Goal: Task Accomplishment & Management: Use online tool/utility

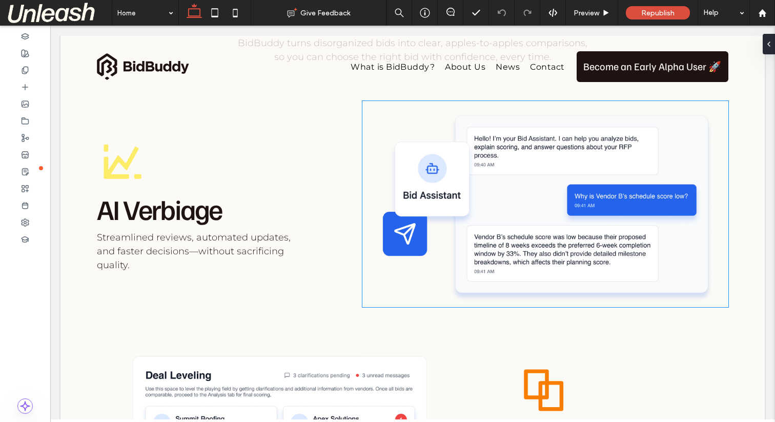
scroll to position [1315, 0]
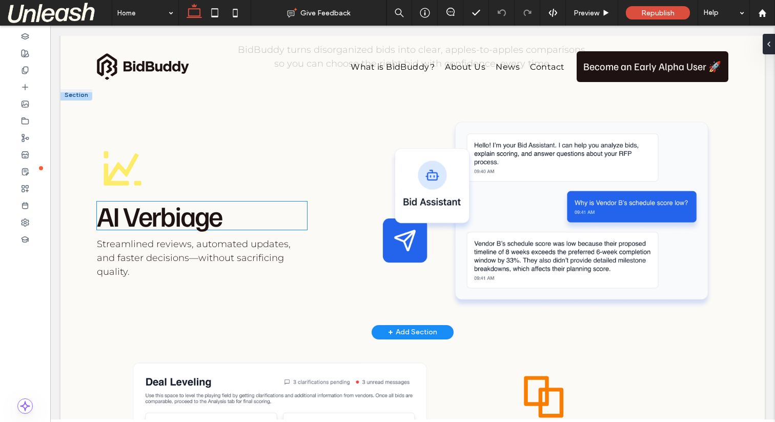
click at [156, 228] on span "AI Verbiage" at bounding box center [159, 215] width 125 height 35
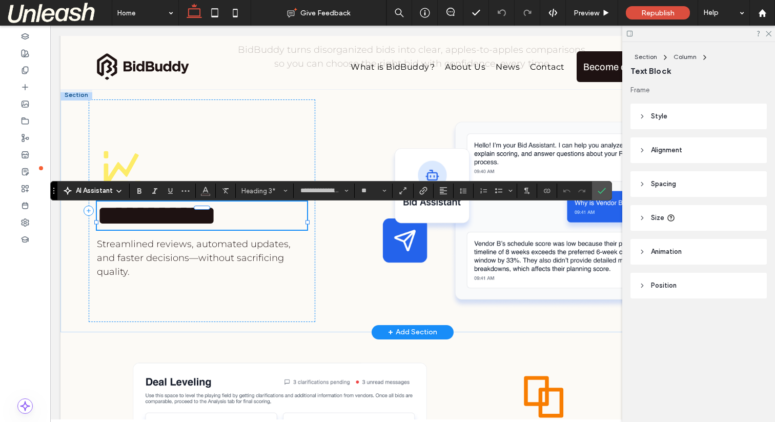
type input "**********"
type input "**"
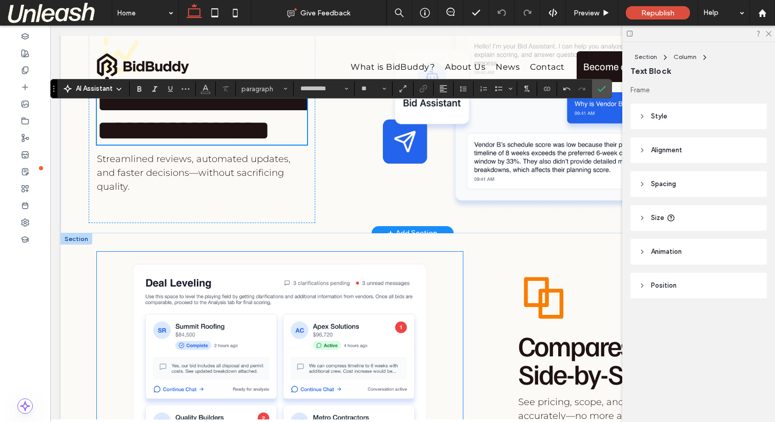
scroll to position [1364, 0]
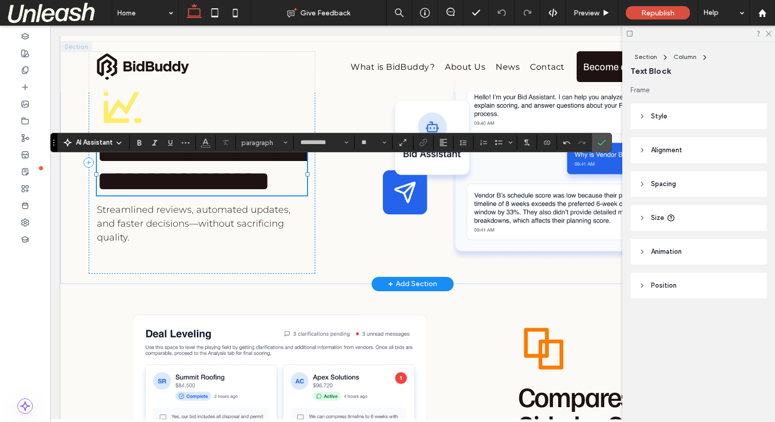
type input "**********"
type input "**"
click at [184, 162] on span "**********" at bounding box center [205, 167] width 216 height 56
drag, startPoint x: 232, startPoint y: 165, endPoint x: 224, endPoint y: 165, distance: 7.7
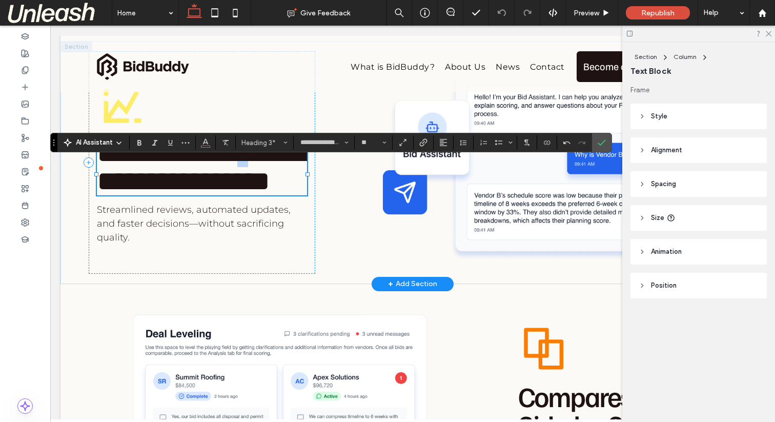
click at [224, 165] on span "**********" at bounding box center [205, 167] width 216 height 56
drag, startPoint x: 110, startPoint y: 195, endPoint x: 103, endPoint y: 195, distance: 7.7
click at [103, 195] on span "**********" at bounding box center [205, 167] width 216 height 56
click at [603, 145] on icon "Confirm" at bounding box center [602, 142] width 8 height 8
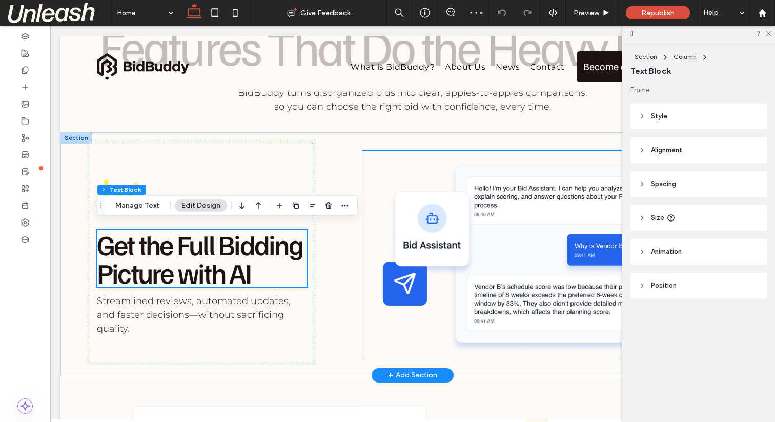
scroll to position [1268, 0]
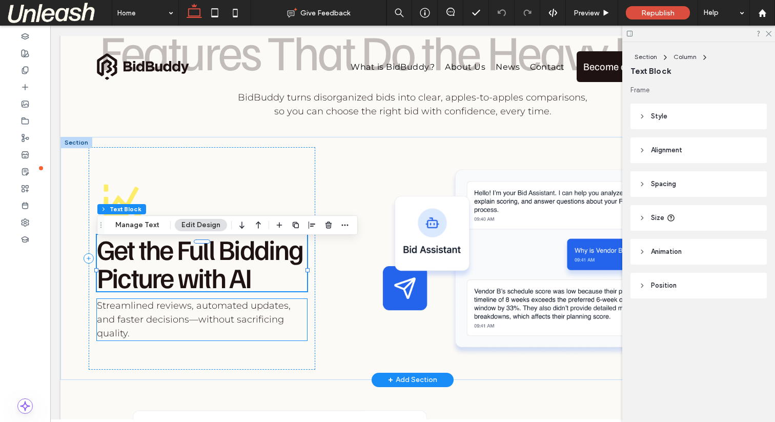
click at [159, 330] on span "Streamlined reviews, automated updates, and faster decisions—without sacrificin…" at bounding box center [194, 319] width 194 height 39
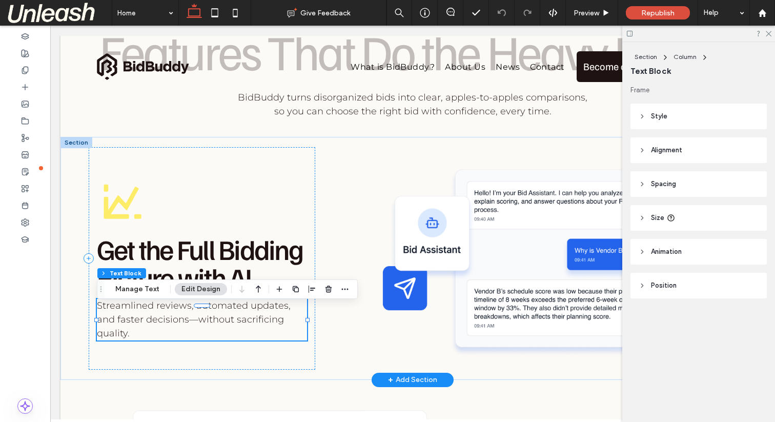
click at [159, 330] on span "Streamlined reviews, automated updates, and faster decisions—without sacrificin…" at bounding box center [194, 319] width 194 height 39
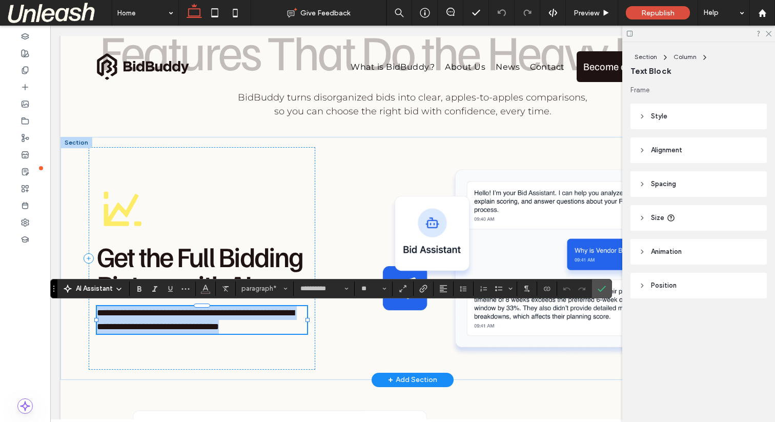
paste div
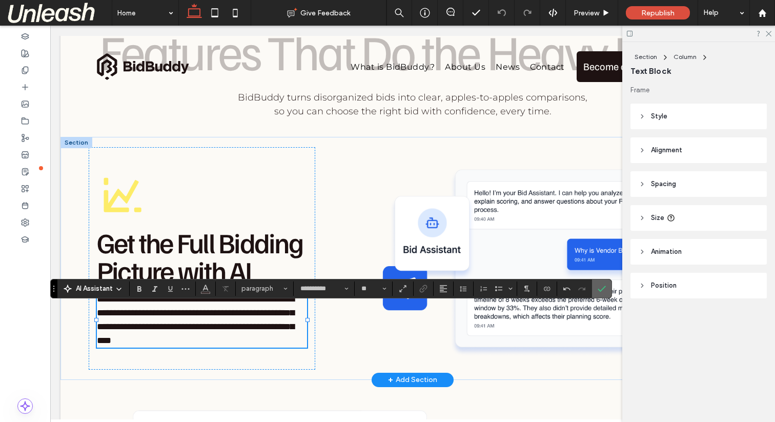
click at [603, 290] on icon "Confirm" at bounding box center [602, 289] width 8 height 8
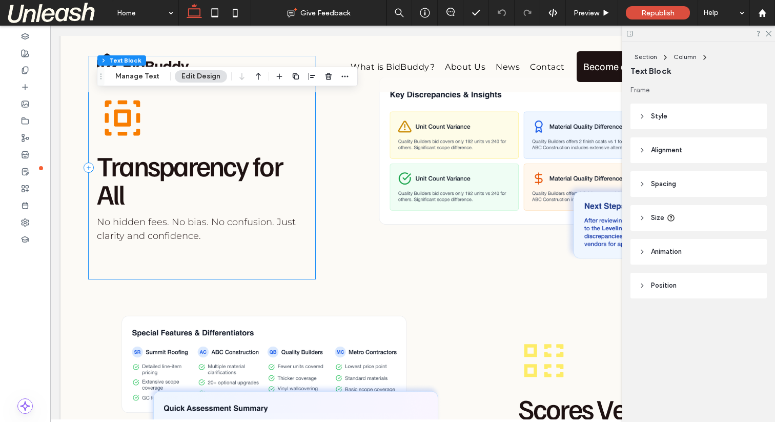
scroll to position [1826, 0]
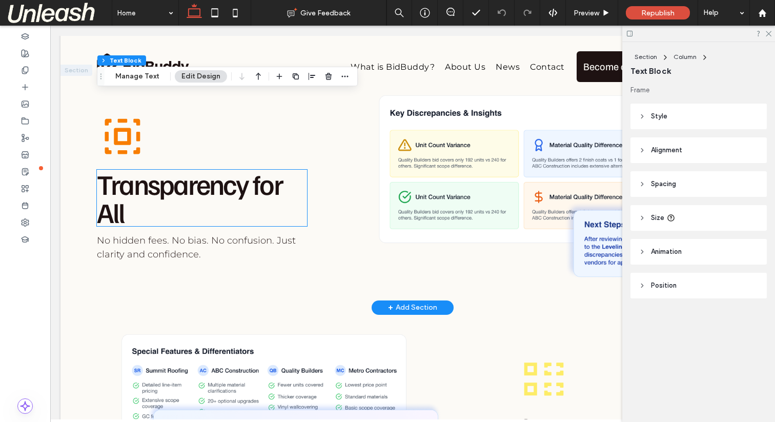
click at [132, 202] on h3 "Transparency for All" at bounding box center [202, 198] width 210 height 56
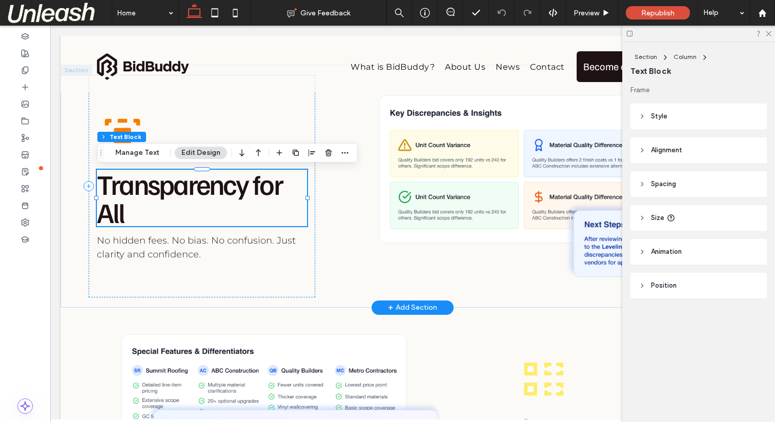
click at [132, 202] on h3 "Transparency for All" at bounding box center [202, 198] width 210 height 56
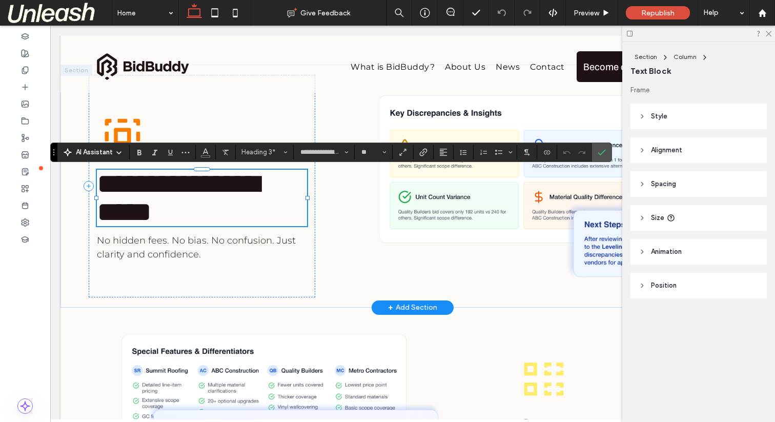
type input "**********"
type input "**"
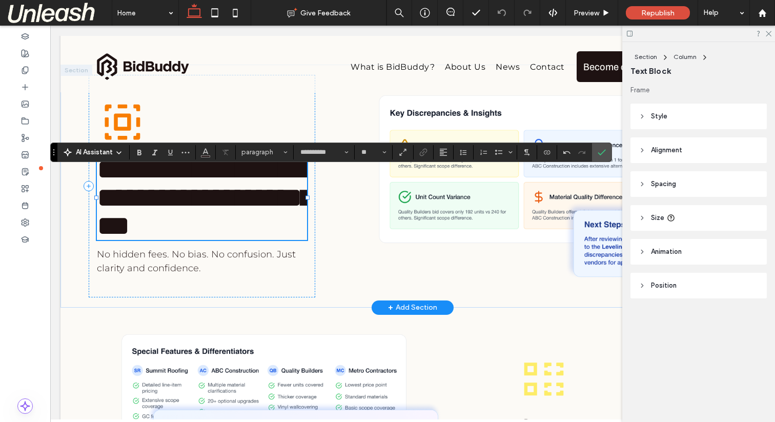
type input "**********"
type input "**"
drag, startPoint x: 186, startPoint y: 172, endPoint x: 174, endPoint y: 174, distance: 12.0
click at [174, 174] on span "**********" at bounding box center [205, 197] width 216 height 85
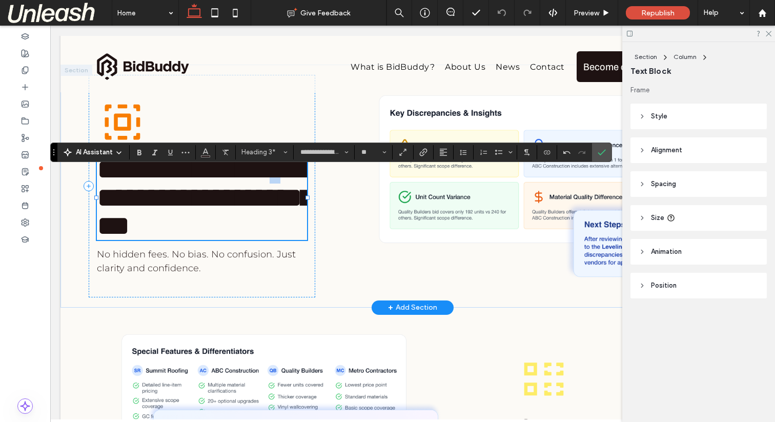
drag, startPoint x: 104, startPoint y: 207, endPoint x: 85, endPoint y: 207, distance: 19.0
click at [85, 207] on div "**********" at bounding box center [412, 186] width 704 height 243
drag, startPoint x: 106, startPoint y: 227, endPoint x: 91, endPoint y: 227, distance: 14.4
click at [91, 227] on div "**********" at bounding box center [202, 186] width 227 height 222
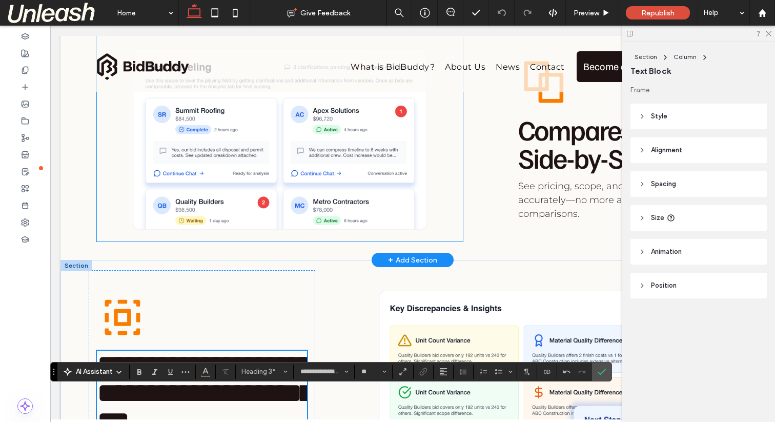
scroll to position [1640, 0]
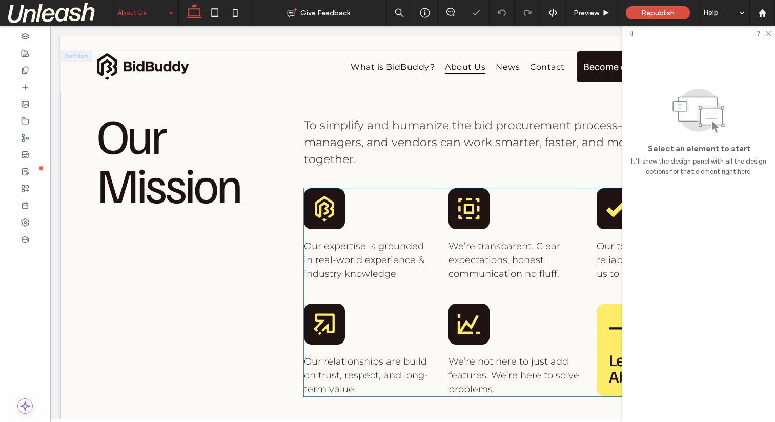
scroll to position [634, 0]
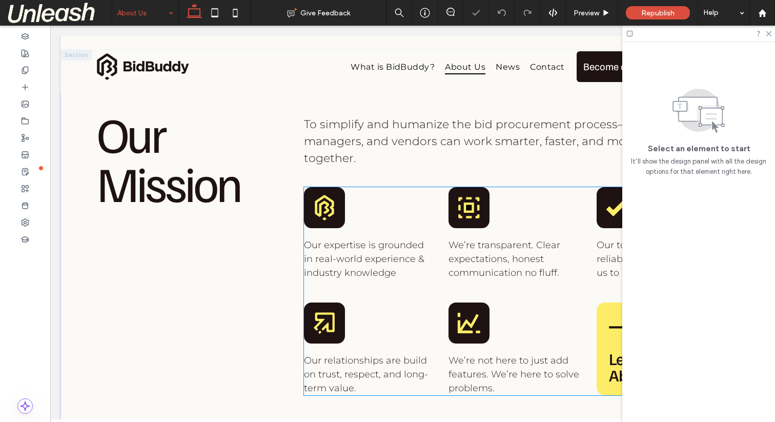
click at [315, 216] on rect at bounding box center [324, 207] width 41 height 41
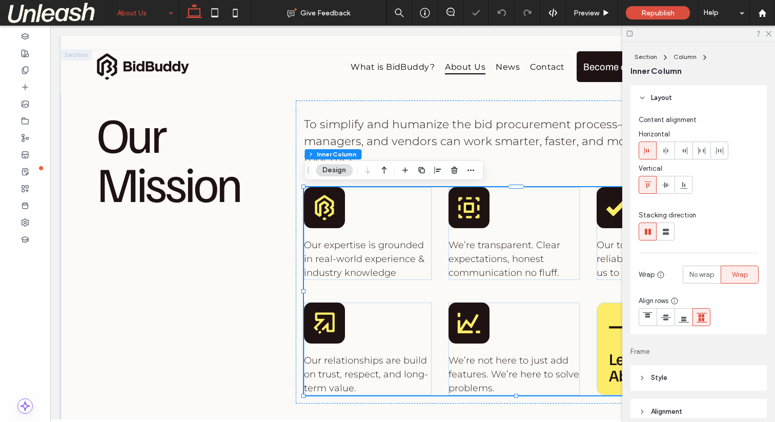
click at [315, 216] on rect at bounding box center [324, 207] width 41 height 41
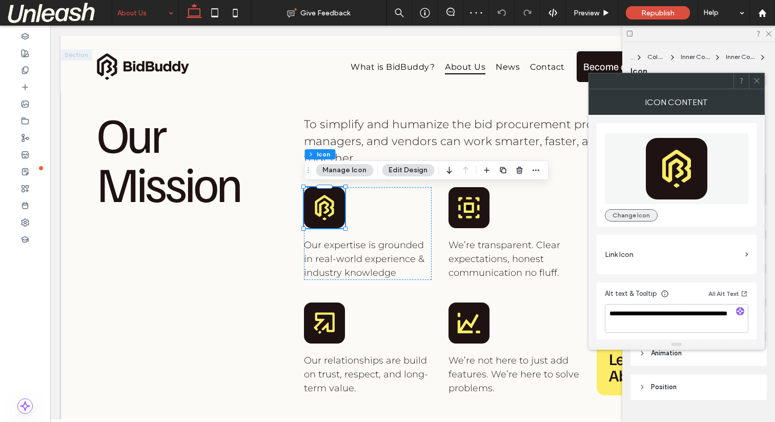
click at [638, 214] on button "Change Icon" at bounding box center [631, 215] width 53 height 12
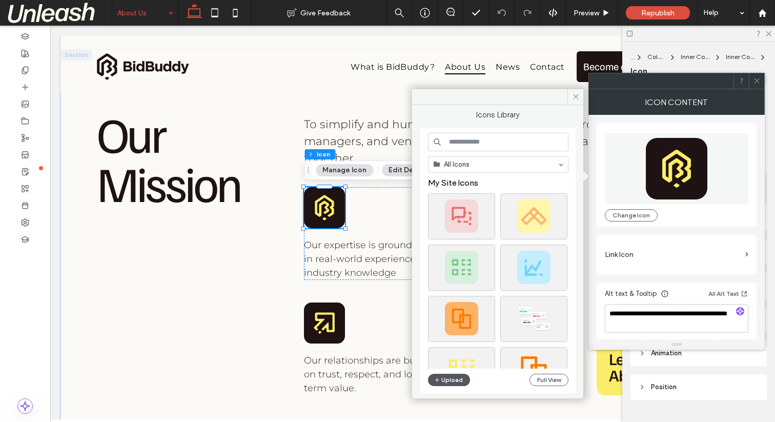
click at [448, 381] on button "Upload" at bounding box center [449, 380] width 42 height 12
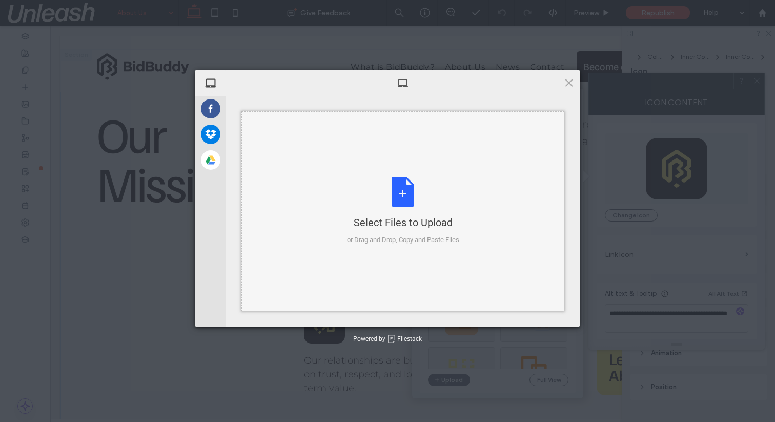
click at [375, 197] on div "Select Files to Upload or Drag and Drop, Copy and Paste Files" at bounding box center [403, 211] width 112 height 68
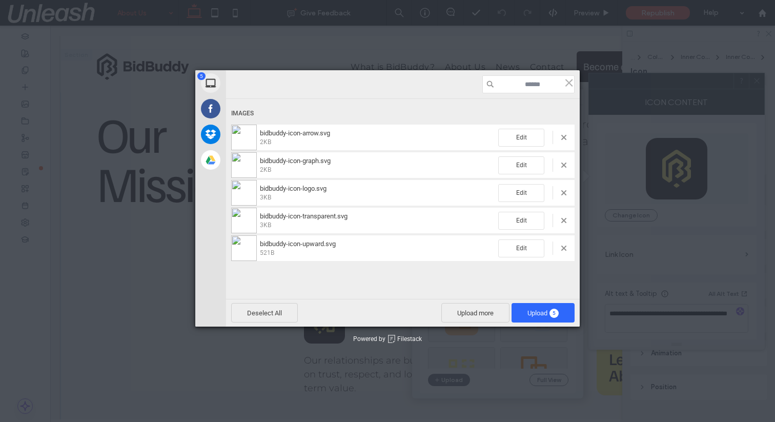
click at [368, 123] on div "Images" at bounding box center [402, 113] width 343 height 19
click at [533, 315] on span "Upload 5" at bounding box center [543, 313] width 31 height 8
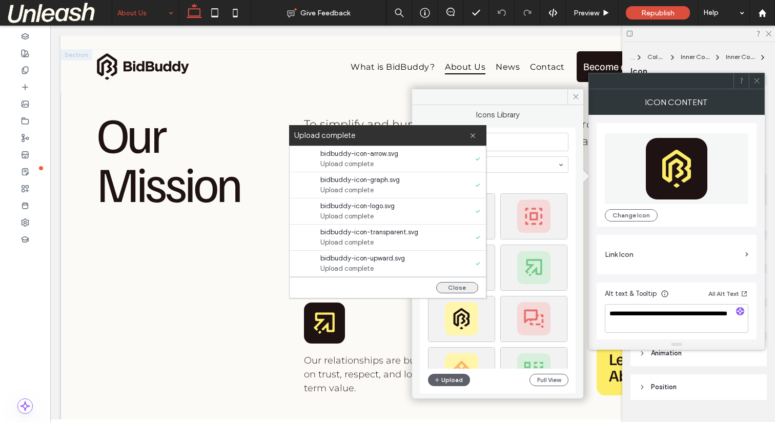
click at [452, 285] on button "Close" at bounding box center [457, 287] width 42 height 11
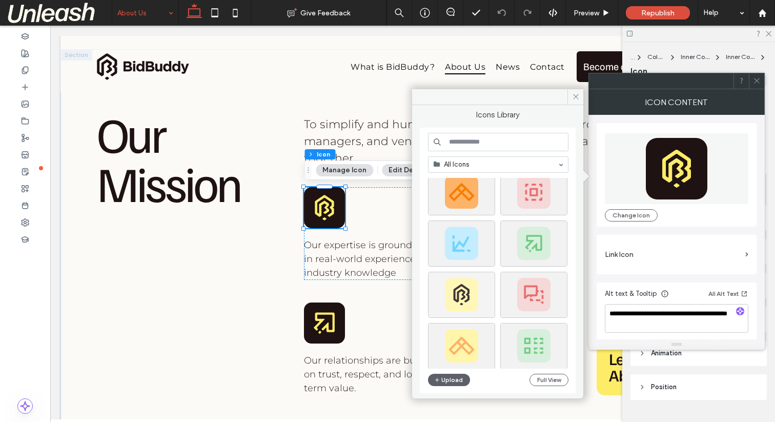
scroll to position [25, 0]
click at [463, 294] on div "Select" at bounding box center [461, 294] width 67 height 46
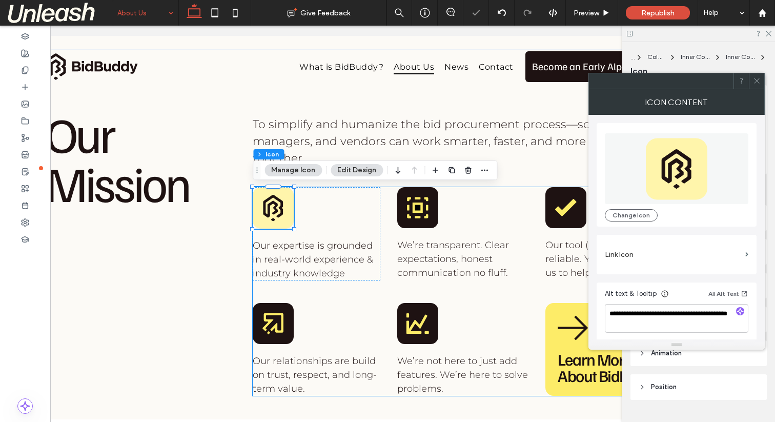
scroll to position [0, 73]
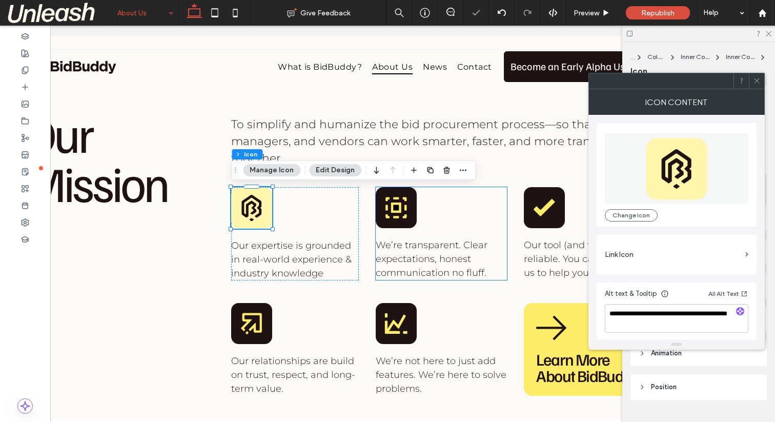
click at [392, 208] on icon at bounding box center [396, 208] width 8 height 8
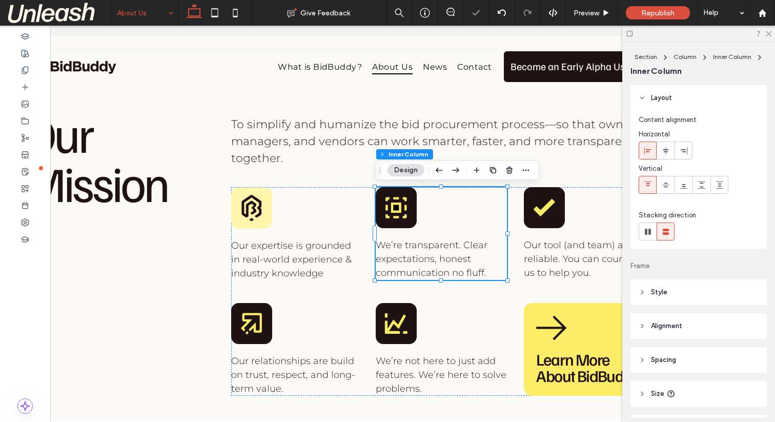
click at [392, 208] on icon at bounding box center [396, 208] width 8 height 8
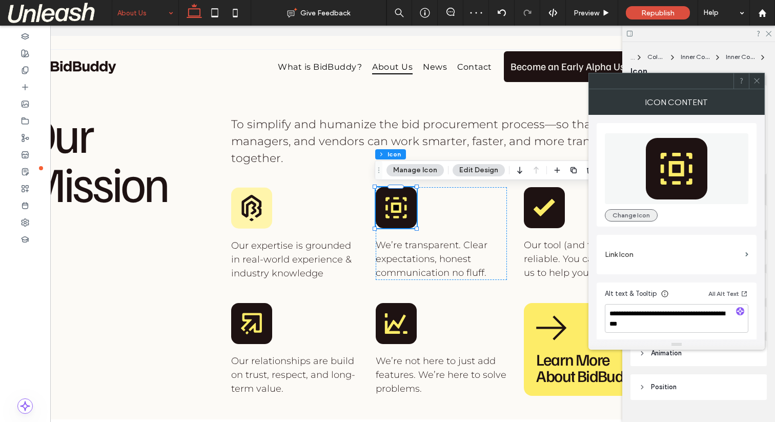
click at [625, 213] on button "Change Icon" at bounding box center [631, 215] width 53 height 12
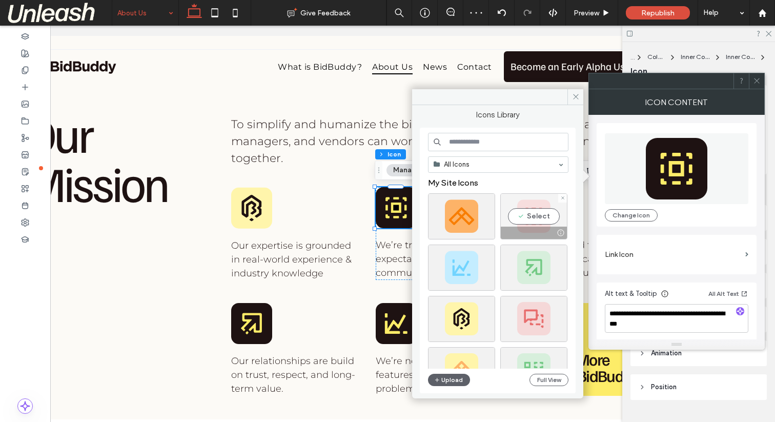
click at [539, 217] on div "Select" at bounding box center [533, 216] width 67 height 46
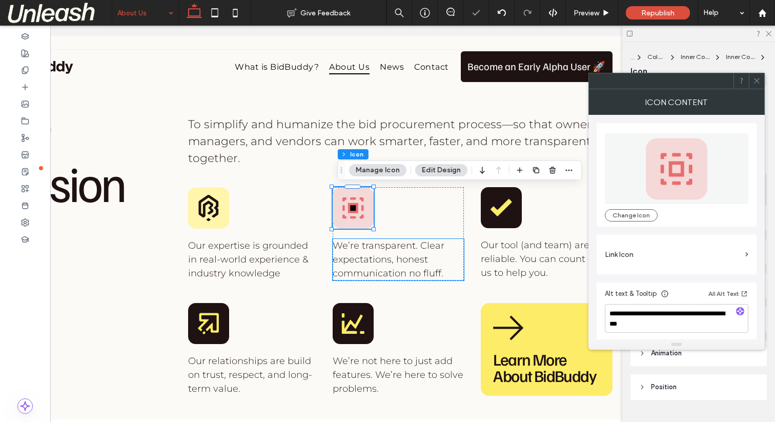
scroll to position [0, 119]
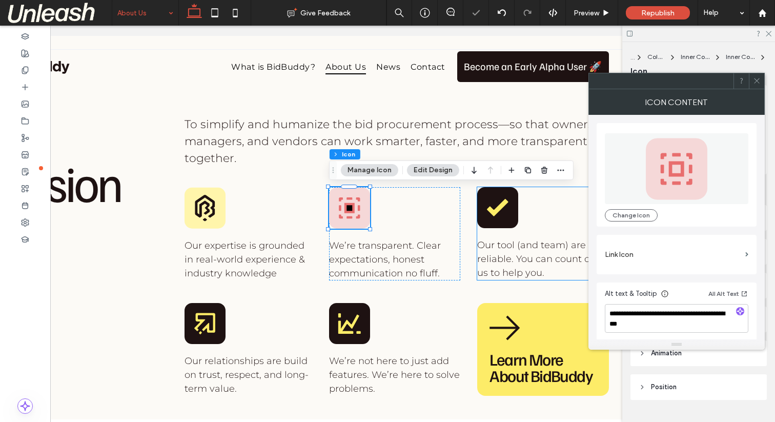
click at [492, 208] on icon at bounding box center [498, 207] width 22 height 17
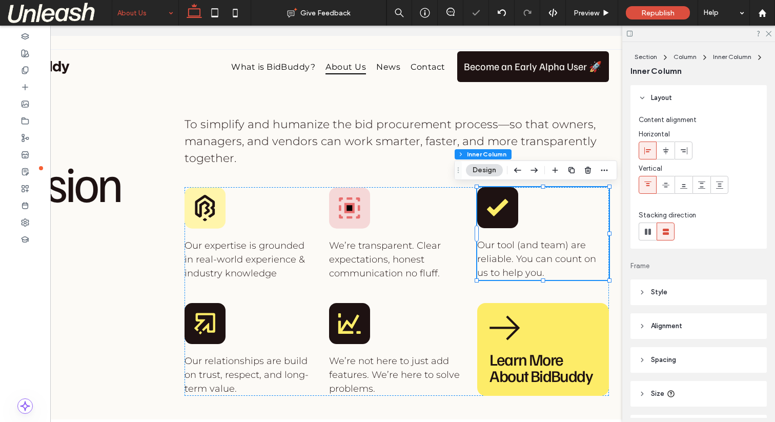
click at [492, 208] on icon at bounding box center [498, 207] width 22 height 17
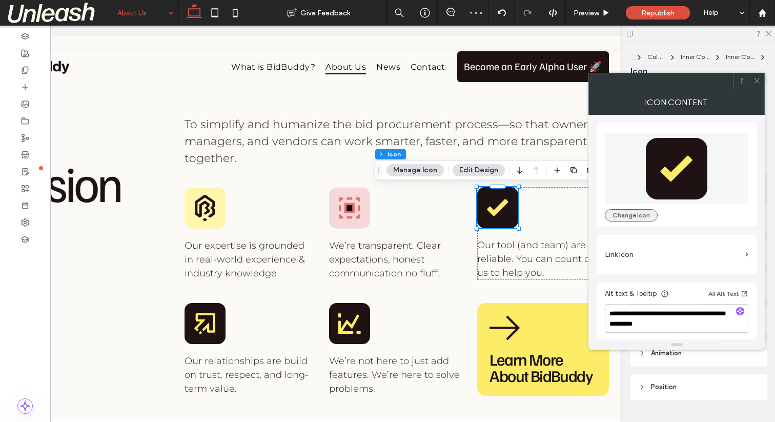
click at [628, 211] on button "Change Icon" at bounding box center [631, 215] width 53 height 12
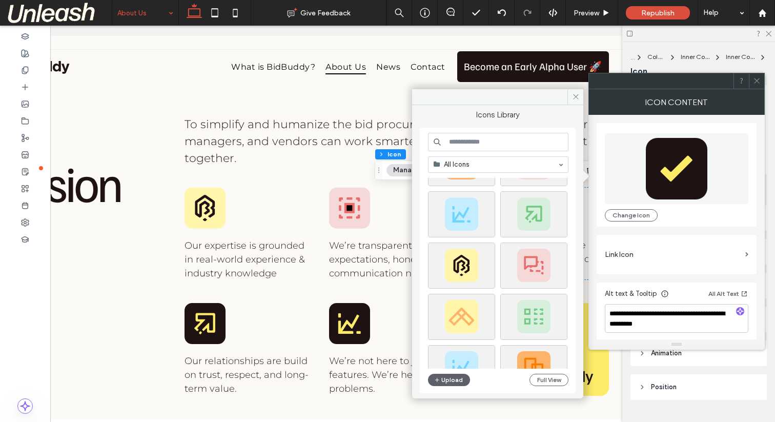
scroll to position [72, 0]
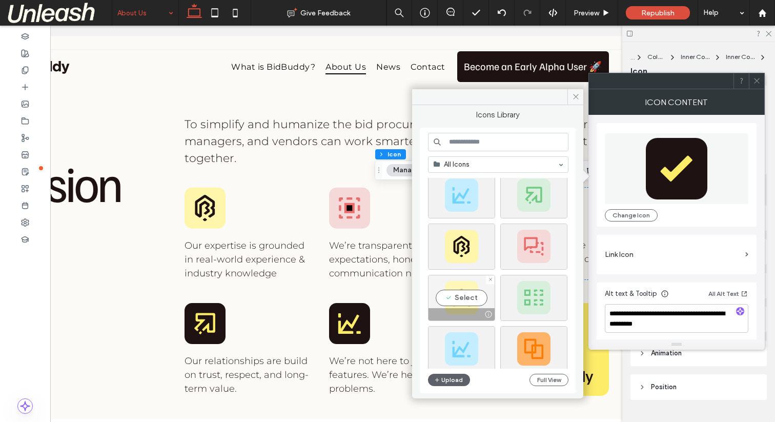
click at [464, 295] on div "Select" at bounding box center [461, 298] width 67 height 46
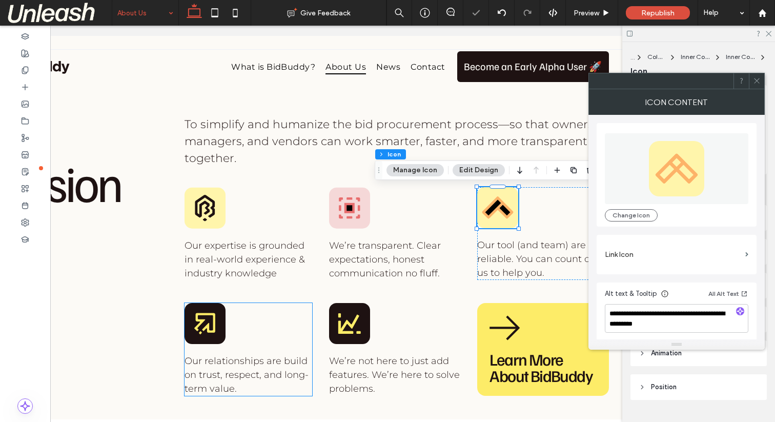
click at [207, 320] on rect at bounding box center [205, 323] width 41 height 41
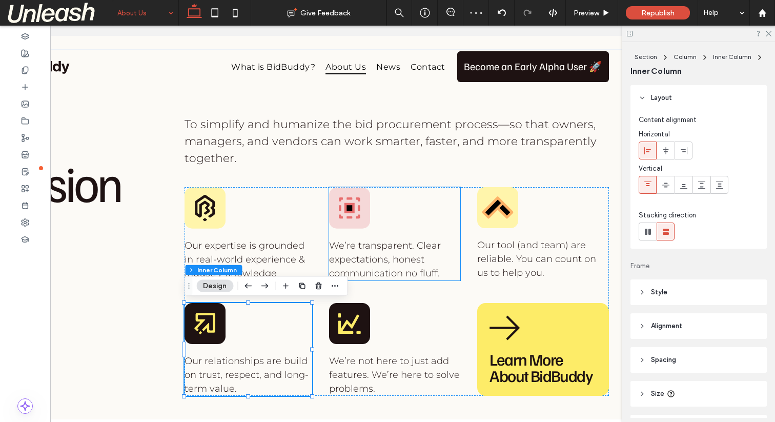
drag, startPoint x: 380, startPoint y: 209, endPoint x: 372, endPoint y: 209, distance: 7.7
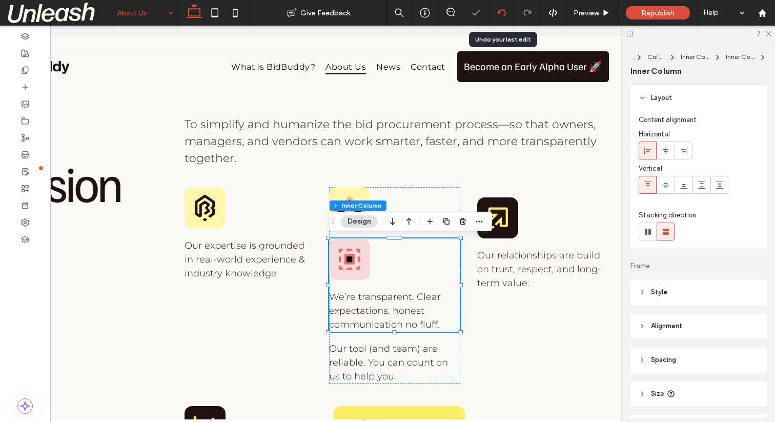
click at [507, 12] on div at bounding box center [501, 13] width 25 height 8
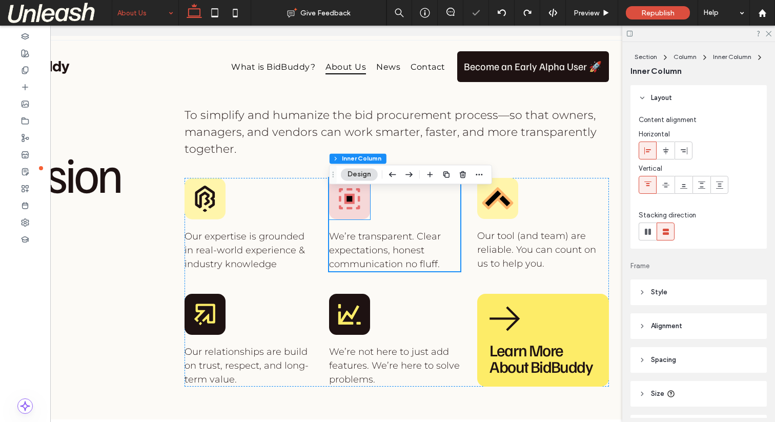
scroll to position [644, 0]
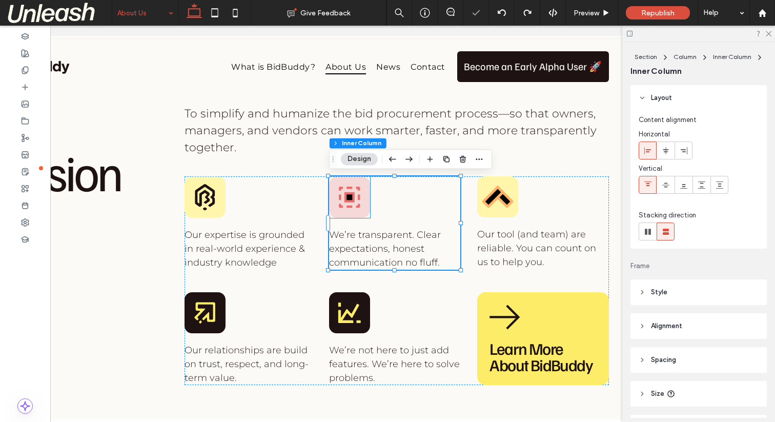
click at [351, 200] on icon at bounding box center [350, 197] width 8 height 8
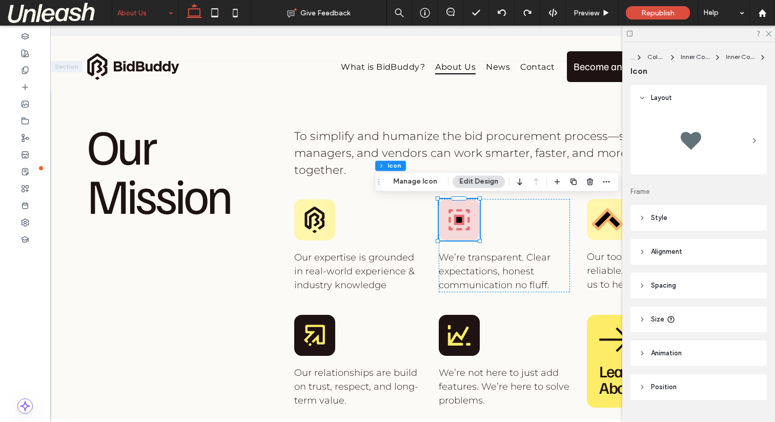
scroll to position [23, 0]
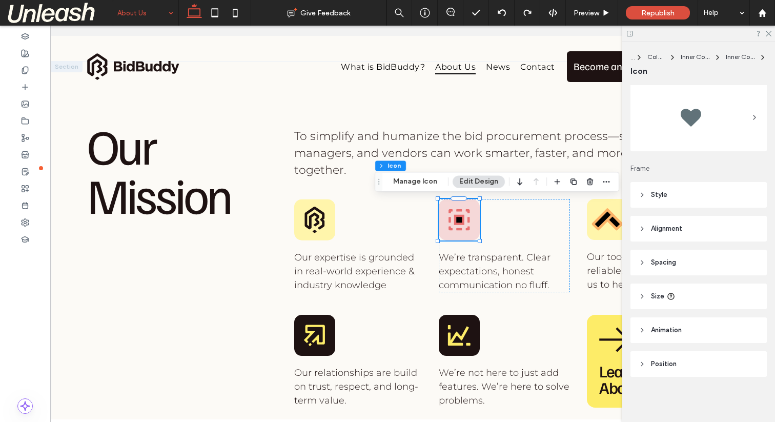
click at [649, 197] on header "Style" at bounding box center [699, 195] width 136 height 26
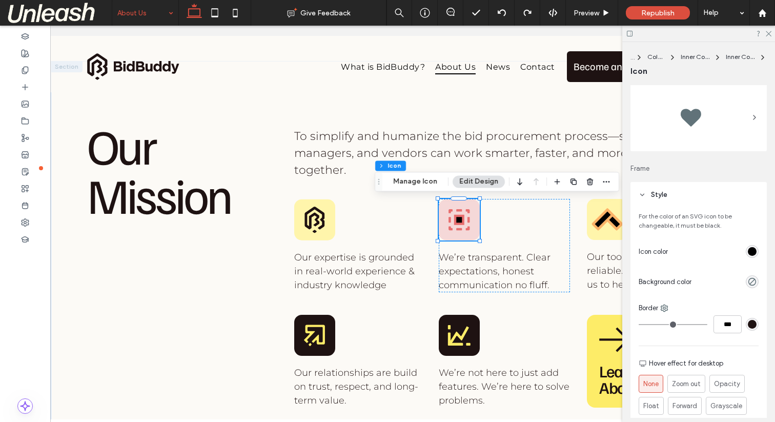
click at [754, 250] on div "rgb(0, 0, 0)" at bounding box center [752, 251] width 9 height 9
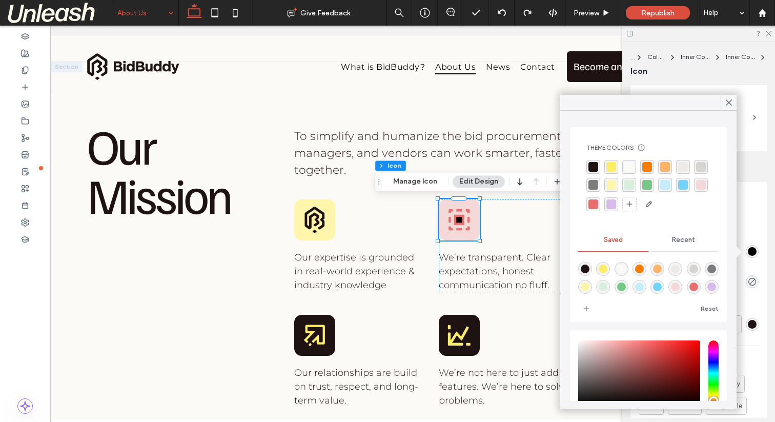
click at [681, 236] on span "Recent" at bounding box center [683, 240] width 23 height 8
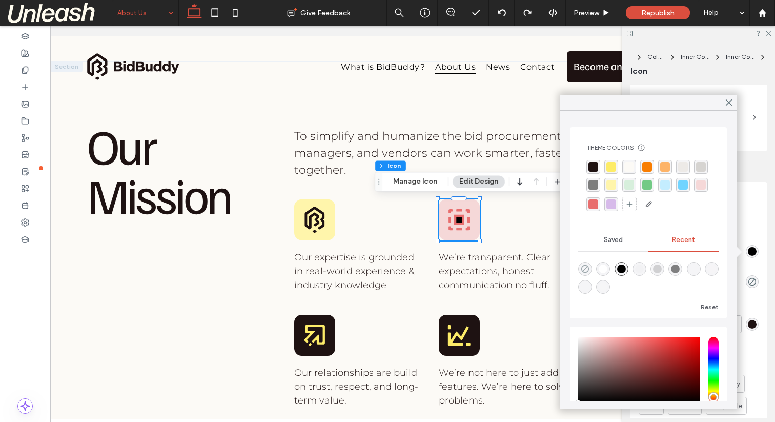
click at [581, 266] on icon "rgba(0, 0, 0, 0)" at bounding box center [585, 269] width 9 height 9
type input "*"
type input "**"
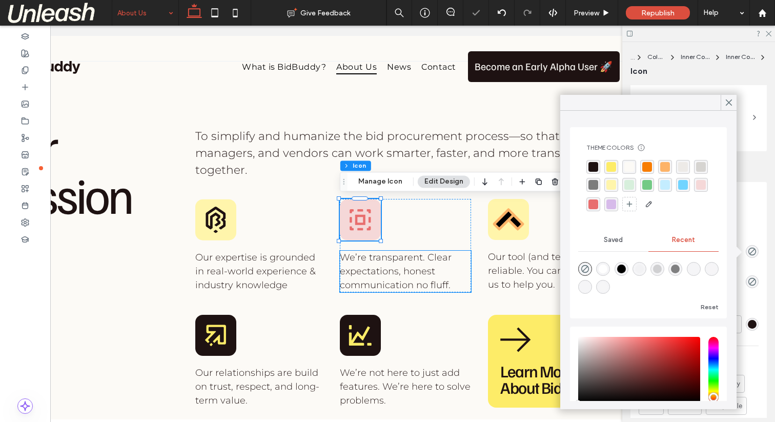
scroll to position [0, 131]
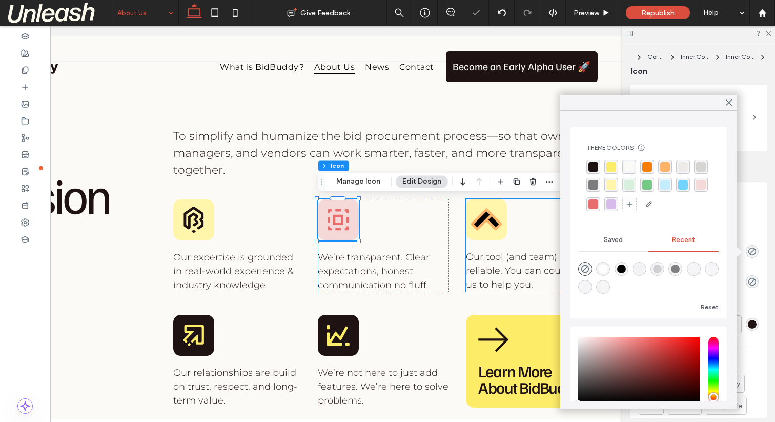
click at [488, 218] on rect at bounding box center [482, 219] width 19 height 19
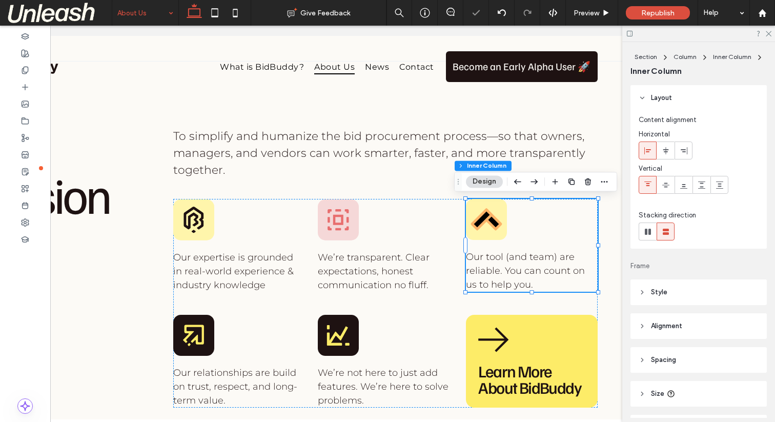
click at [488, 218] on rect at bounding box center [482, 219] width 19 height 19
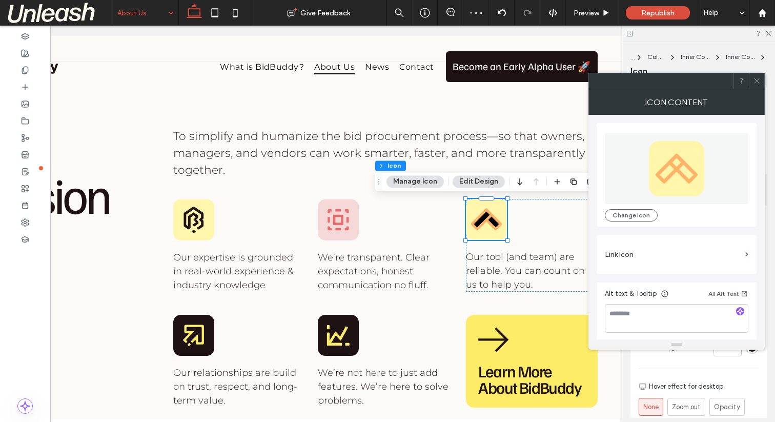
drag, startPoint x: 758, startPoint y: 81, endPoint x: 754, endPoint y: 90, distance: 9.4
click at [758, 81] on icon at bounding box center [757, 81] width 8 height 8
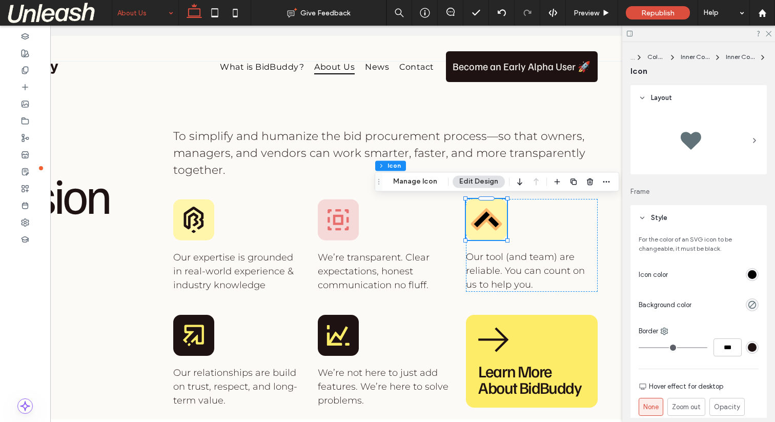
click at [754, 274] on div "rgb(0, 0, 0)" at bounding box center [752, 274] width 9 height 9
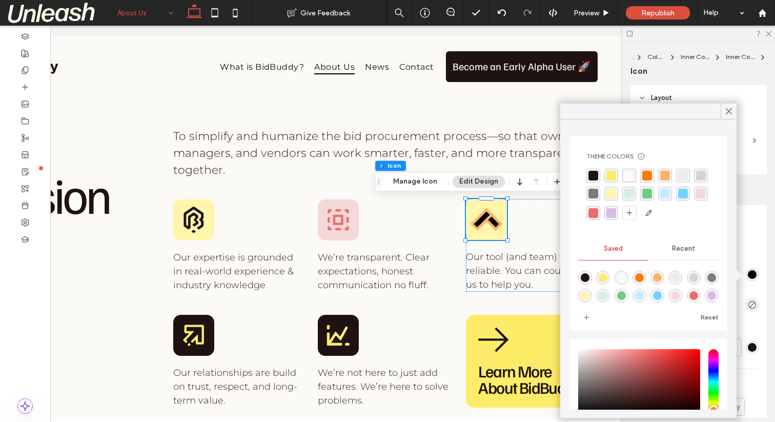
click at [677, 253] on div "Recent" at bounding box center [684, 248] width 70 height 23
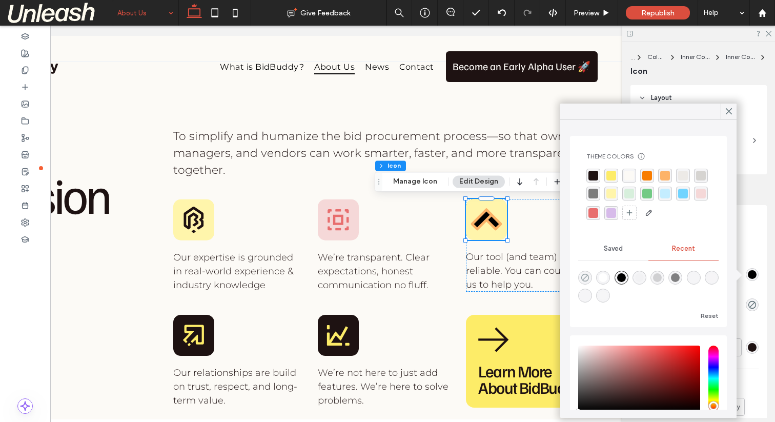
click at [584, 277] on icon "rgba(0, 0, 0, 0)" at bounding box center [585, 277] width 9 height 9
type input "*"
type input "**"
click at [209, 319] on rect at bounding box center [193, 335] width 41 height 41
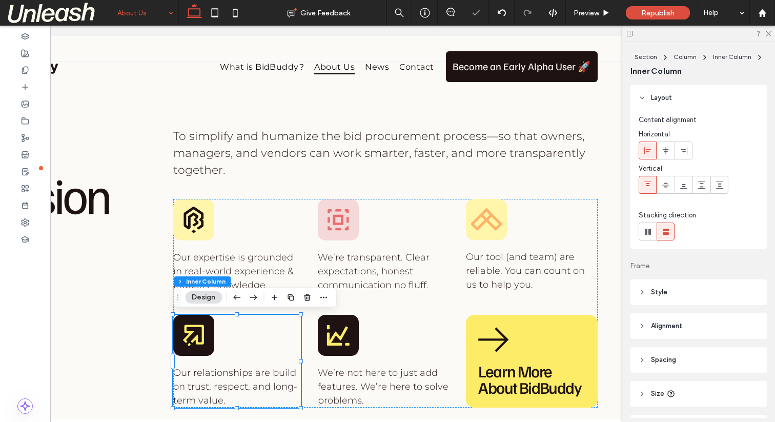
click at [209, 319] on rect at bounding box center [193, 335] width 41 height 41
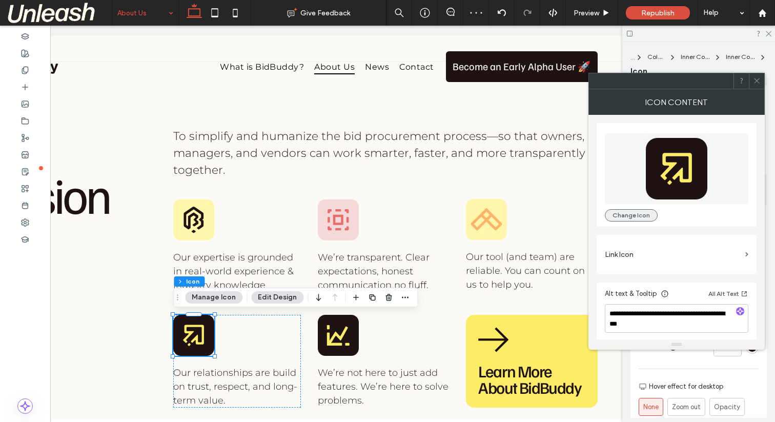
click at [631, 213] on button "Change Icon" at bounding box center [631, 215] width 53 height 12
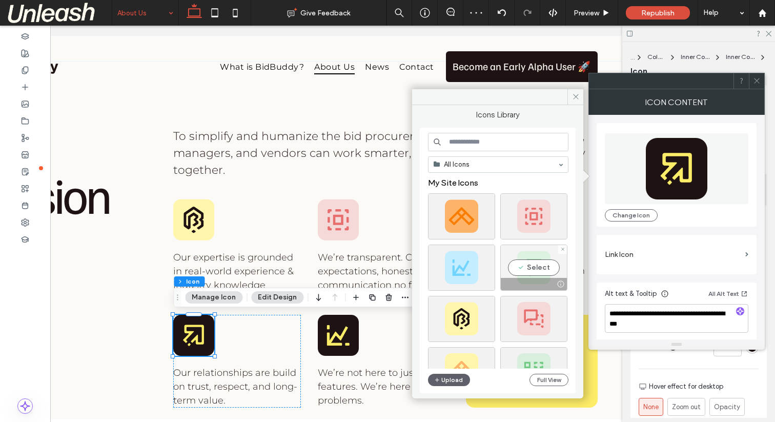
click at [541, 261] on div "Select" at bounding box center [533, 268] width 67 height 46
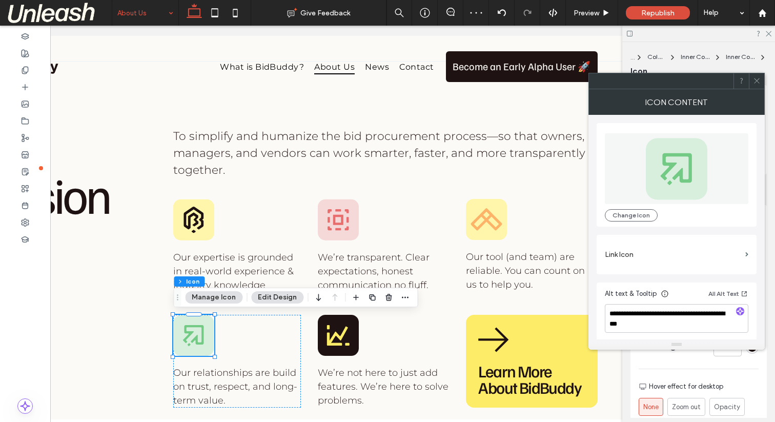
click at [754, 84] on icon at bounding box center [757, 81] width 8 height 8
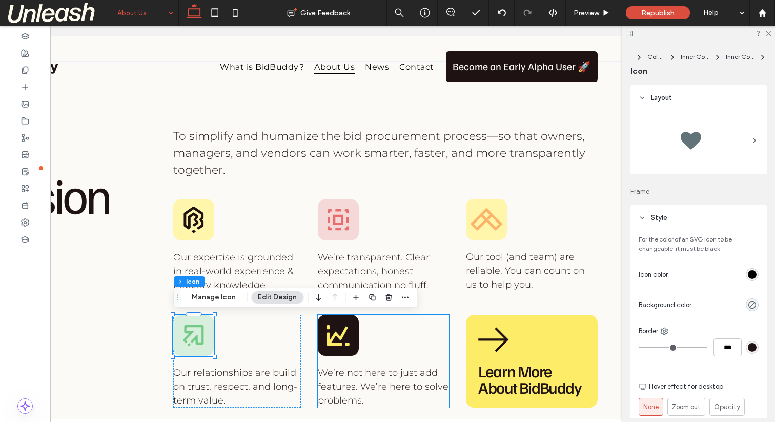
click at [351, 336] on rect at bounding box center [338, 335] width 41 height 41
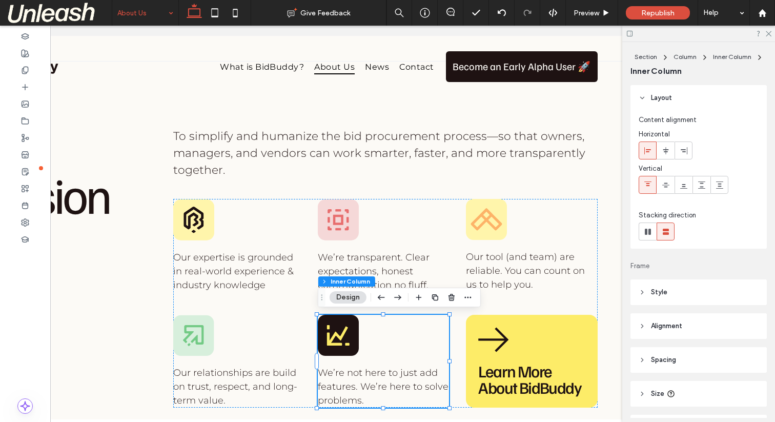
click at [351, 336] on rect at bounding box center [338, 335] width 41 height 41
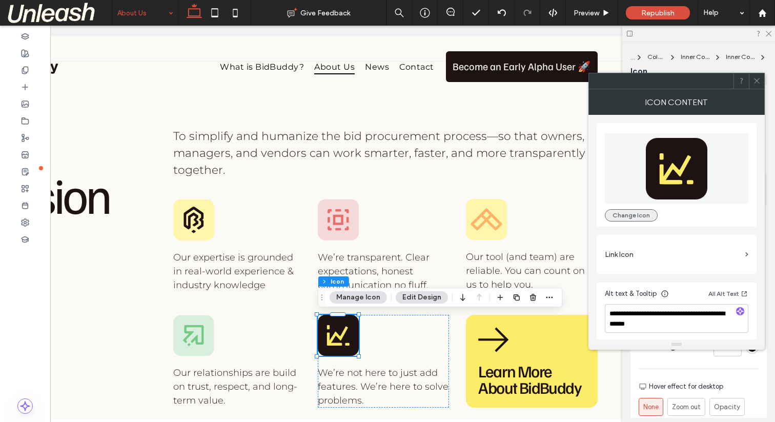
drag, startPoint x: 633, startPoint y: 215, endPoint x: 633, endPoint y: 220, distance: 5.2
click at [633, 215] on button "Change Icon" at bounding box center [631, 215] width 53 height 12
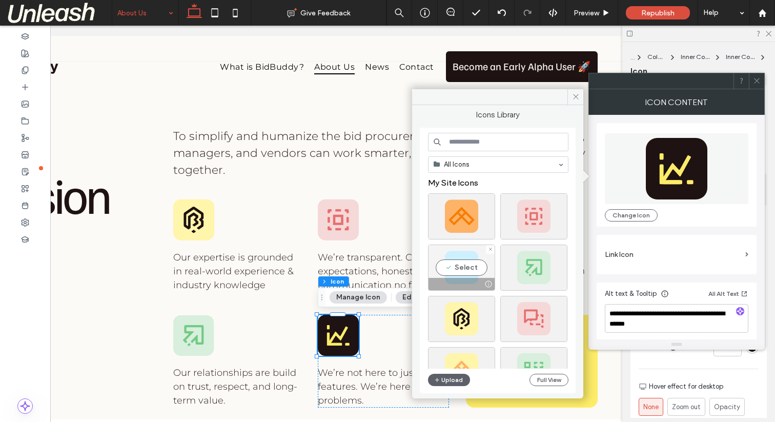
click at [452, 264] on div "Select" at bounding box center [461, 268] width 67 height 46
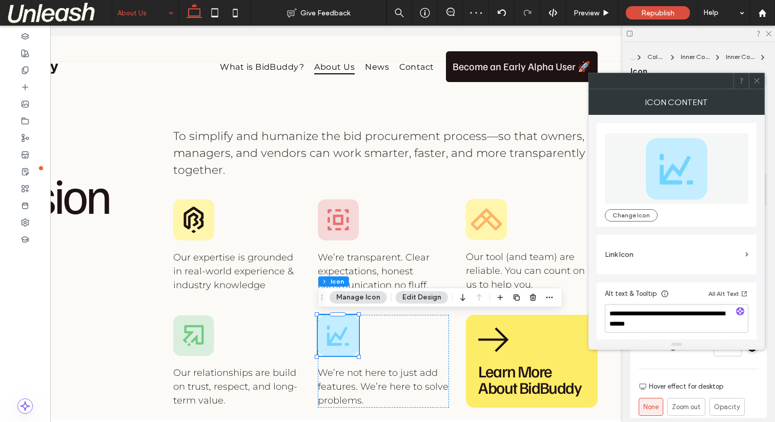
click at [755, 82] on use at bounding box center [756, 80] width 5 height 5
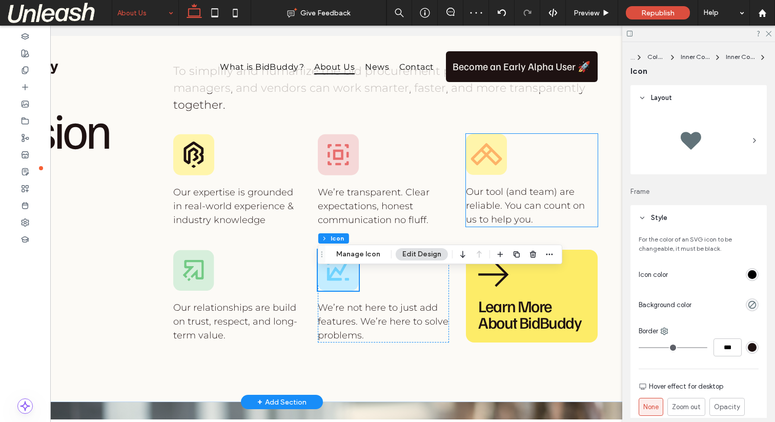
scroll to position [712, 0]
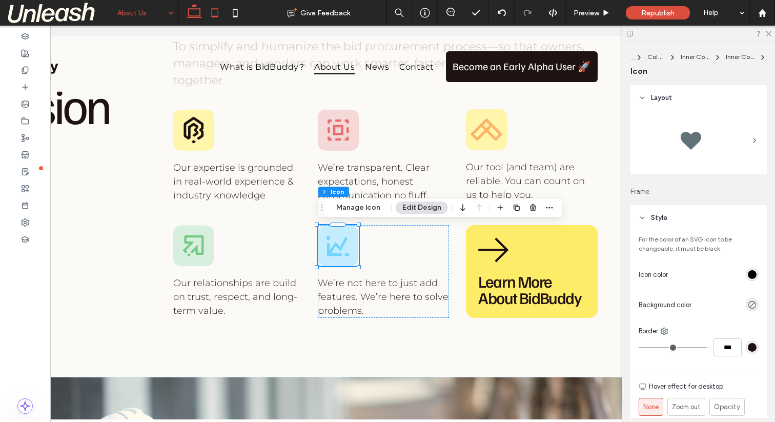
click at [213, 10] on icon at bounding box center [215, 13] width 21 height 21
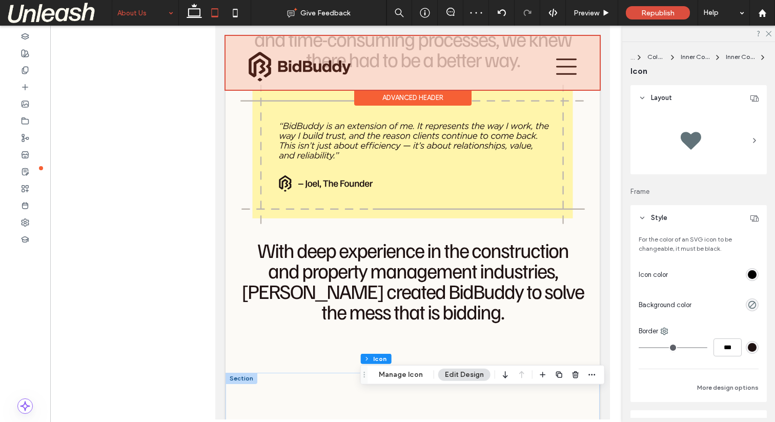
scroll to position [0, 0]
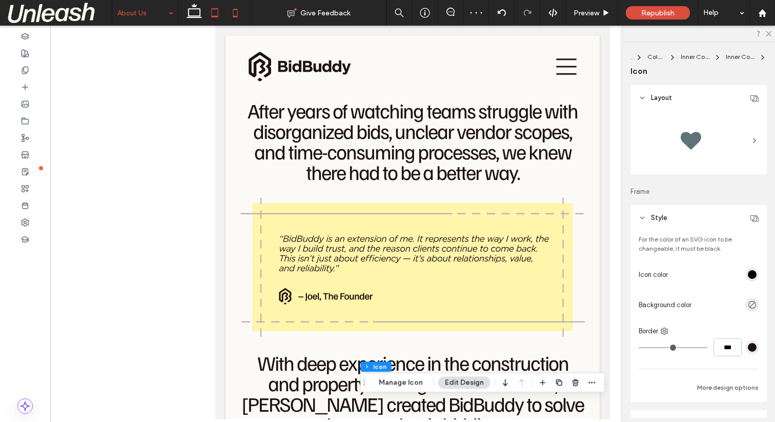
click at [241, 7] on icon at bounding box center [235, 13] width 21 height 21
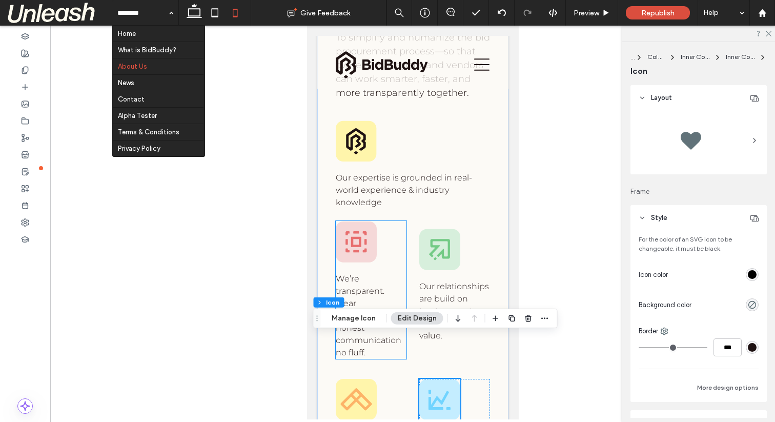
scroll to position [529, 0]
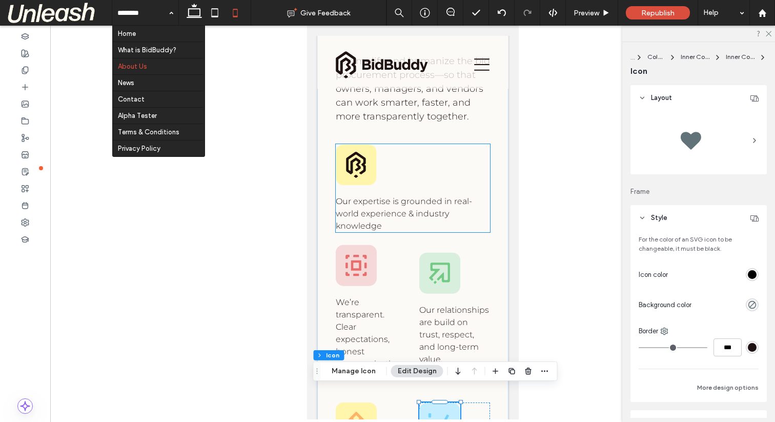
click at [391, 168] on div "Our expertise is grounded in real-world experience & industry knowledge" at bounding box center [412, 188] width 154 height 89
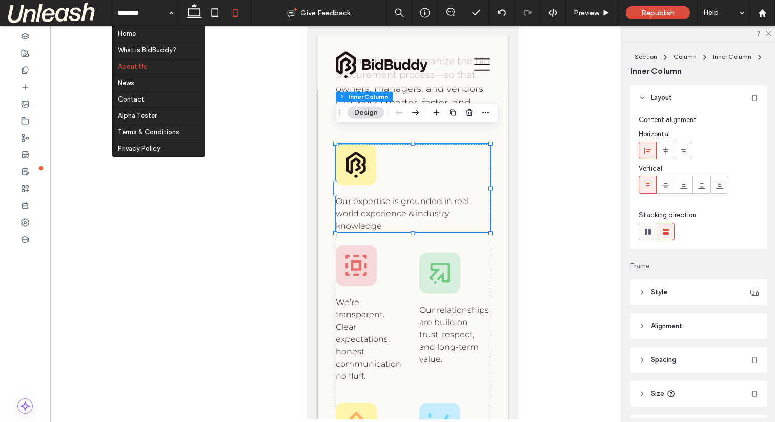
click at [651, 229] on icon at bounding box center [648, 232] width 10 height 10
type input "*"
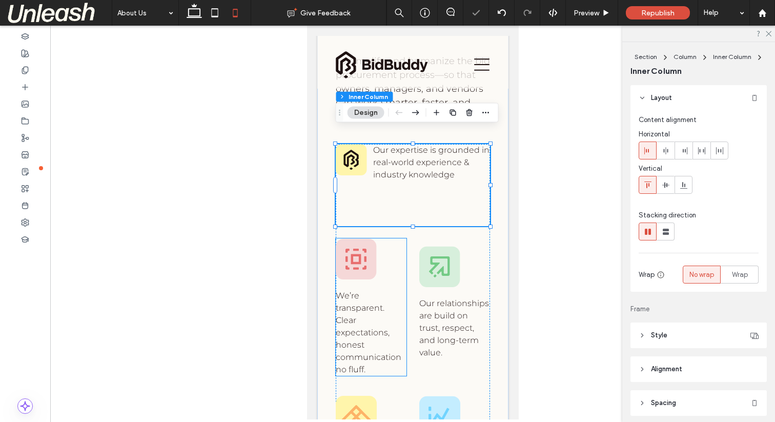
click at [369, 255] on rect at bounding box center [355, 258] width 41 height 41
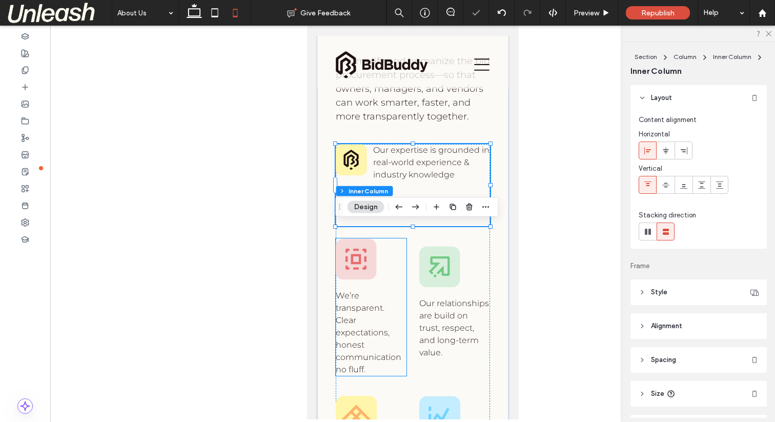
click at [369, 255] on rect at bounding box center [355, 258] width 41 height 41
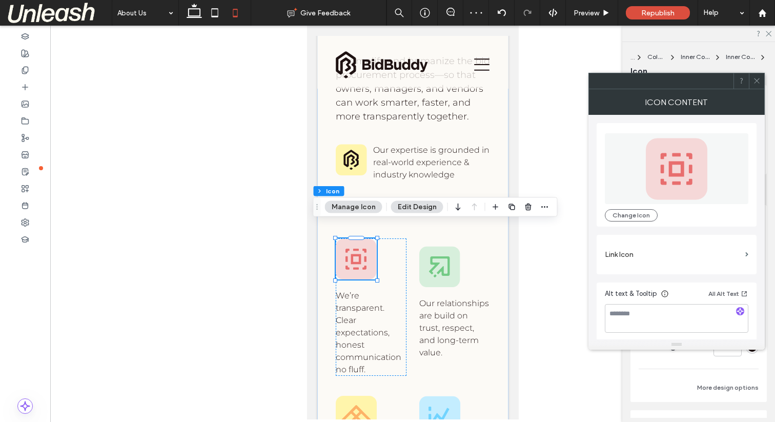
click at [753, 76] on span at bounding box center [757, 80] width 8 height 15
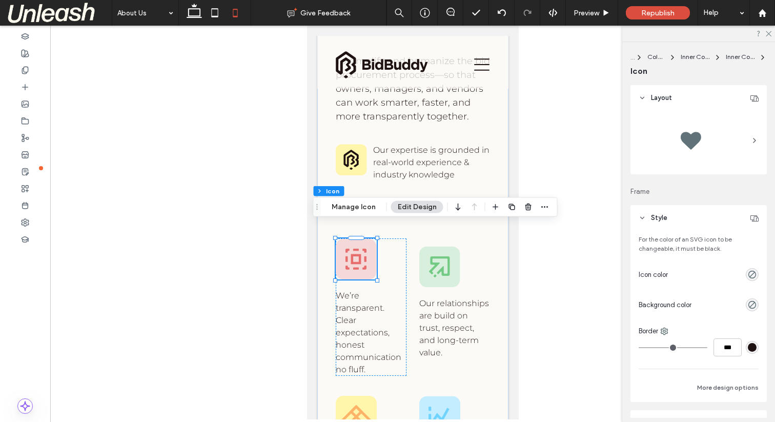
click at [664, 217] on span "Style" at bounding box center [659, 218] width 16 height 10
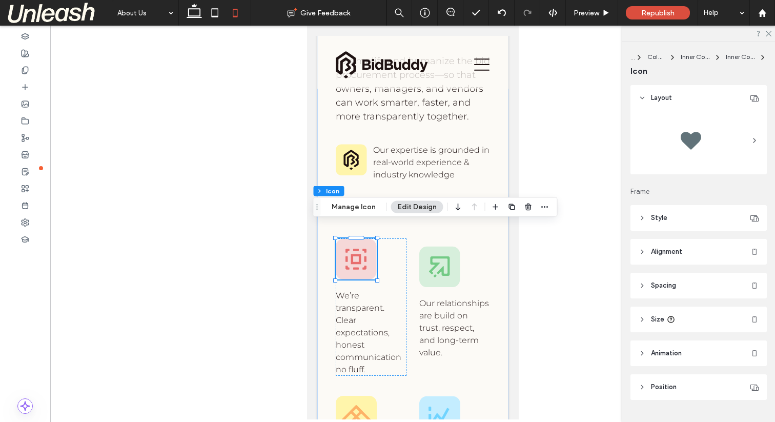
click at [655, 301] on div "Layout Frame Style For the color of an SVG icon to be changeable, it must be bl…" at bounding box center [702, 251] width 143 height 333
click at [655, 305] on div "Layout Frame Style For the color of an SVG icon to be changeable, it must be bl…" at bounding box center [702, 251] width 143 height 333
click at [653, 323] on span "Size" at bounding box center [657, 319] width 13 height 10
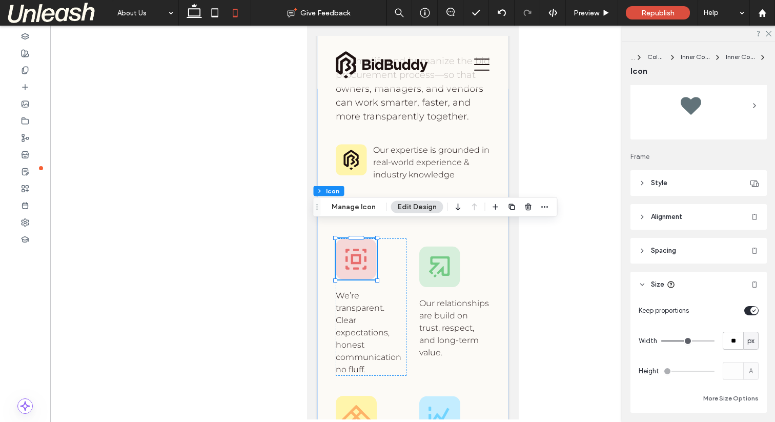
scroll to position [35, 0]
click at [353, 150] on icon at bounding box center [350, 158] width 15 height 17
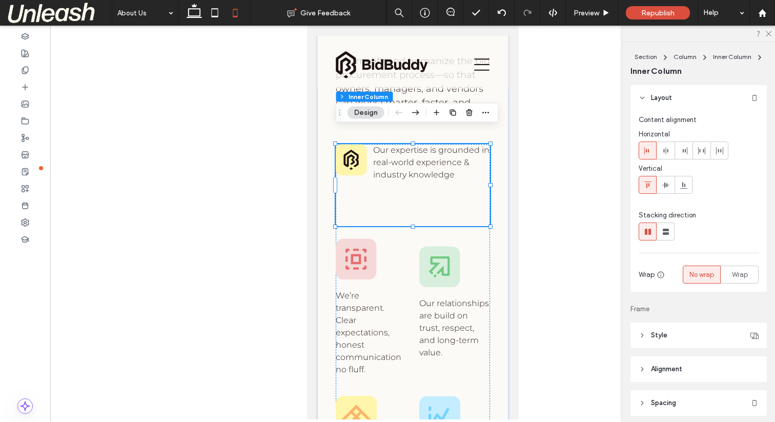
click at [353, 150] on icon at bounding box center [350, 158] width 15 height 17
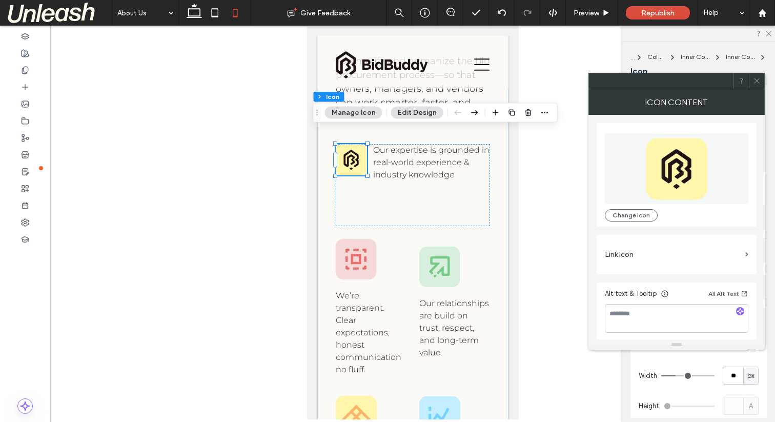
click at [756, 83] on icon at bounding box center [757, 81] width 8 height 8
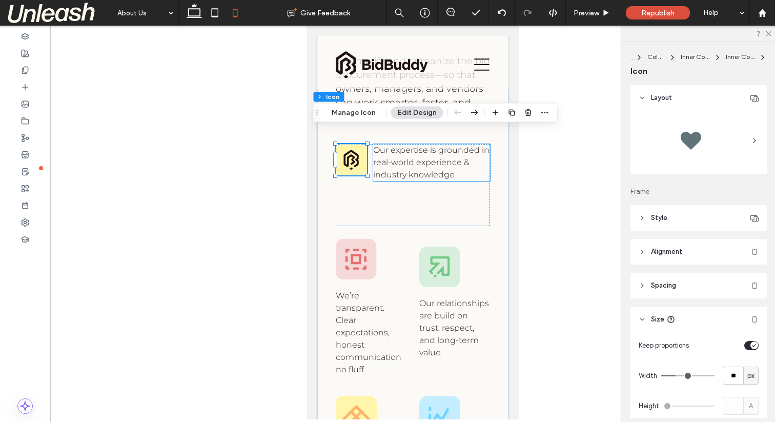
click at [423, 154] on p "Our expertise is grounded in real-world experience & industry knowledge" at bounding box center [431, 162] width 117 height 37
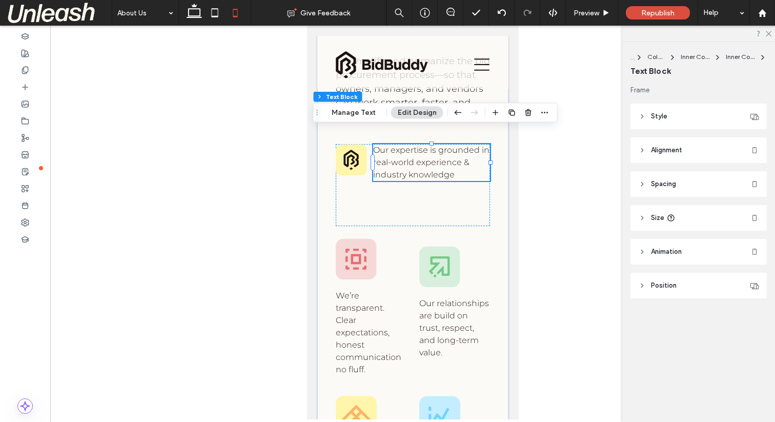
click at [649, 214] on header "Size" at bounding box center [699, 218] width 136 height 26
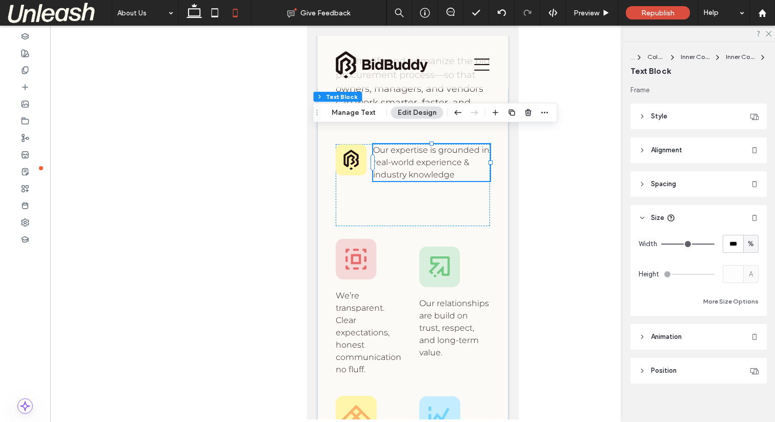
click at [746, 246] on div "%" at bounding box center [751, 244] width 10 height 10
click at [750, 332] on span "A" at bounding box center [751, 334] width 4 height 10
type input "*"
click at [754, 246] on div "A" at bounding box center [751, 244] width 10 height 10
click at [750, 264] on span "px" at bounding box center [750, 262] width 7 height 10
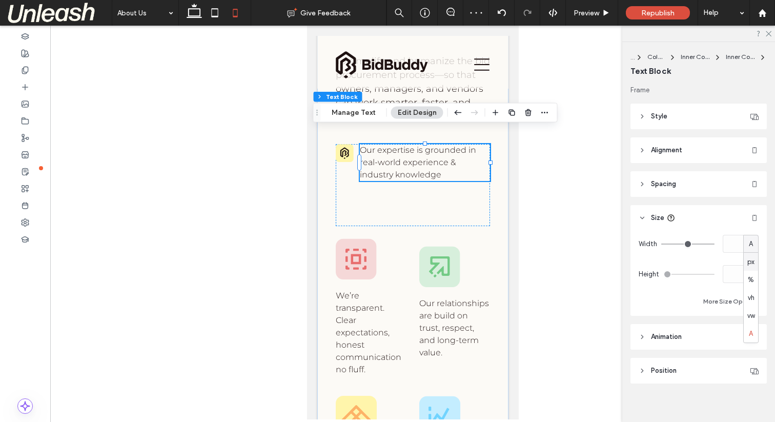
type input "***"
type input "*****"
click at [753, 243] on span "px" at bounding box center [750, 244] width 7 height 10
click at [748, 279] on span "%" at bounding box center [751, 280] width 6 height 10
type input "**"
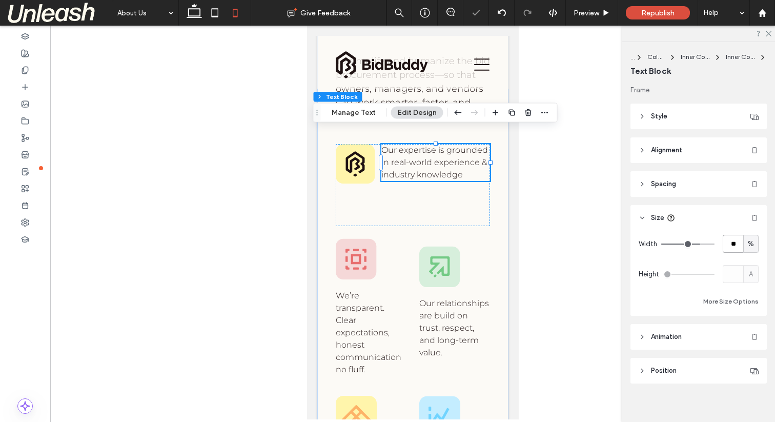
click at [732, 243] on input "**" at bounding box center [733, 244] width 21 height 18
type input "**"
click at [576, 218] on div at bounding box center [412, 223] width 725 height 394
click at [736, 242] on input "**" at bounding box center [733, 244] width 21 height 18
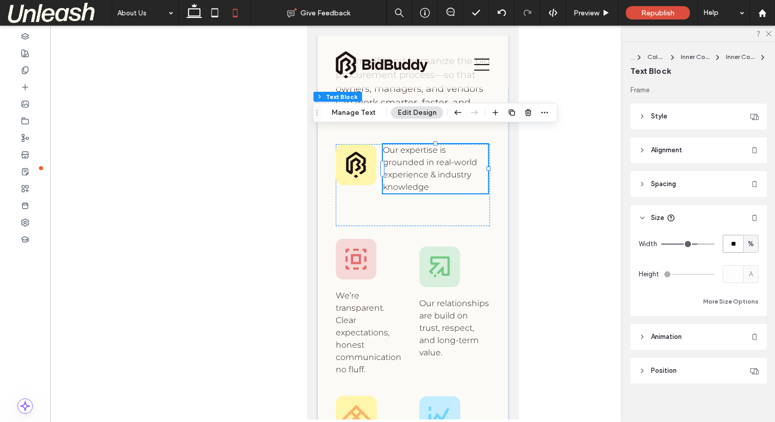
type input "*"
type input "***"
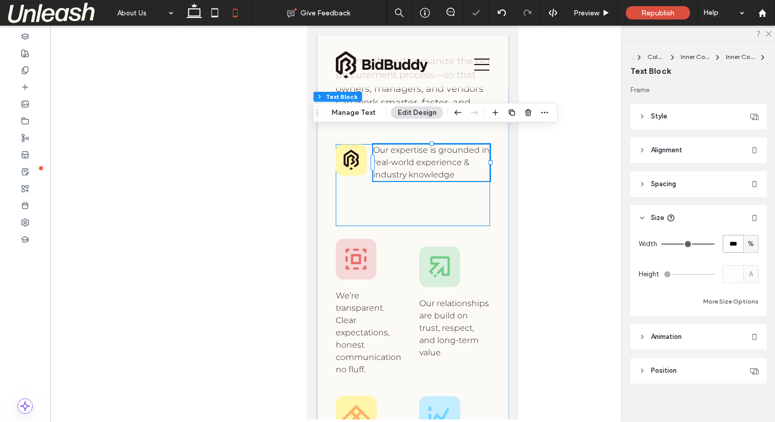
click at [447, 188] on div "Our expertise is grounded in real-world experience & industry knowledge" at bounding box center [412, 185] width 154 height 82
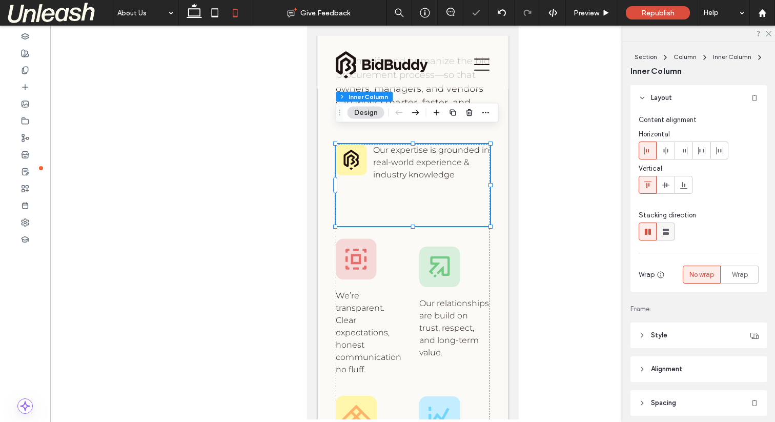
click at [661, 236] on span at bounding box center [666, 231] width 10 height 17
type input "**"
type input "****"
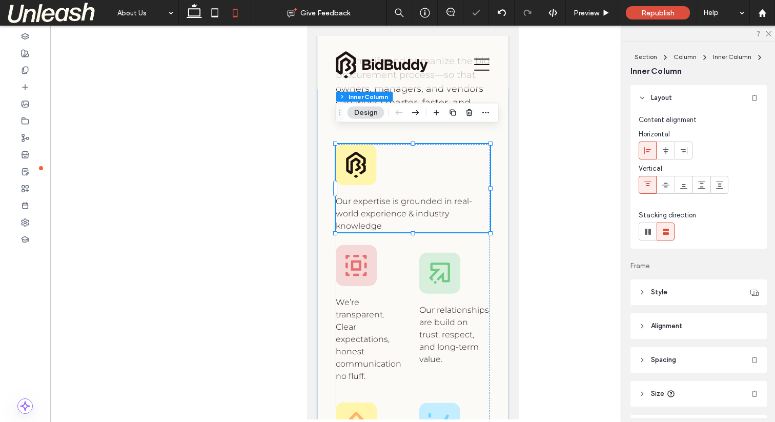
click at [548, 189] on div at bounding box center [412, 223] width 725 height 394
click at [544, 219] on div at bounding box center [412, 223] width 725 height 394
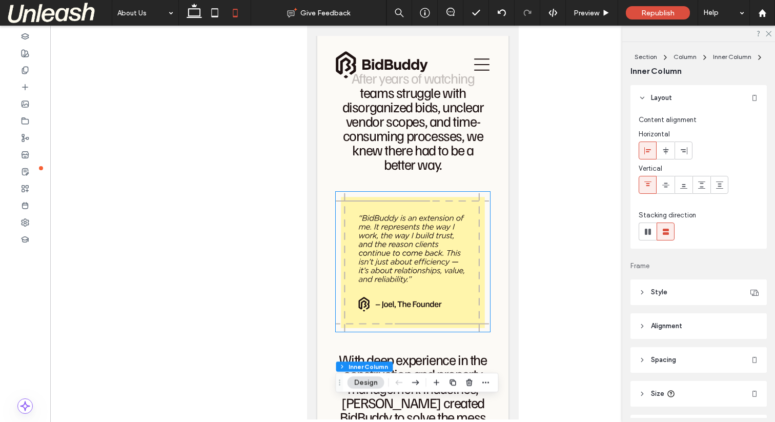
scroll to position [20, 0]
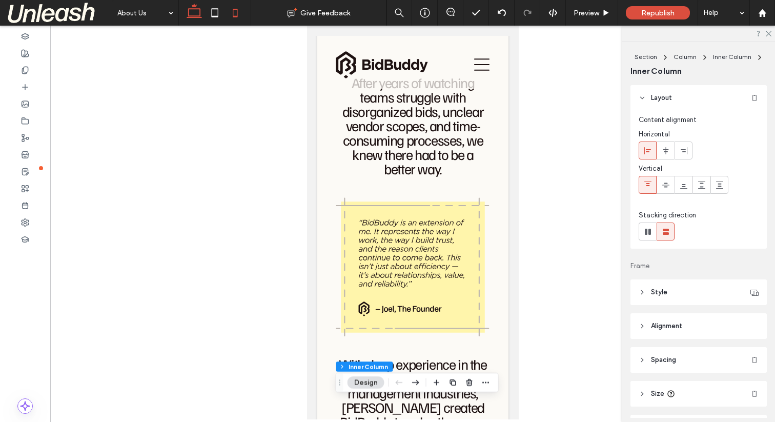
click at [188, 17] on use at bounding box center [194, 11] width 15 height 14
type input "**"
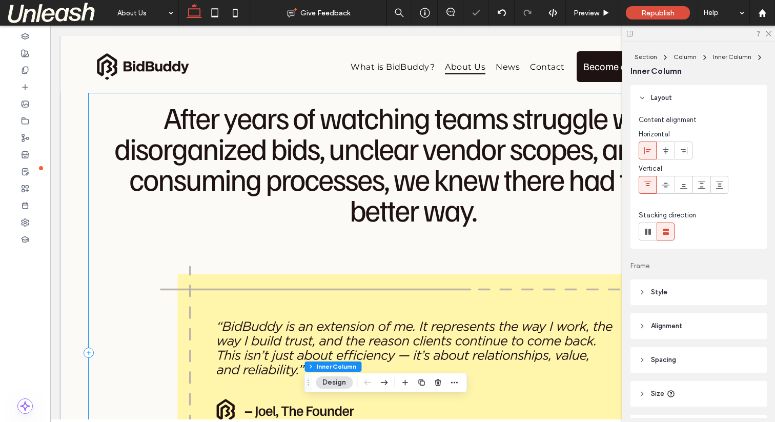
scroll to position [0, 0]
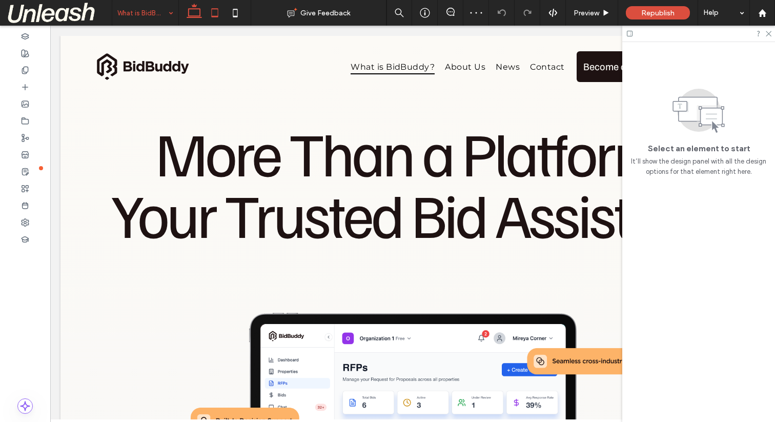
click at [215, 10] on icon at bounding box center [215, 13] width 21 height 21
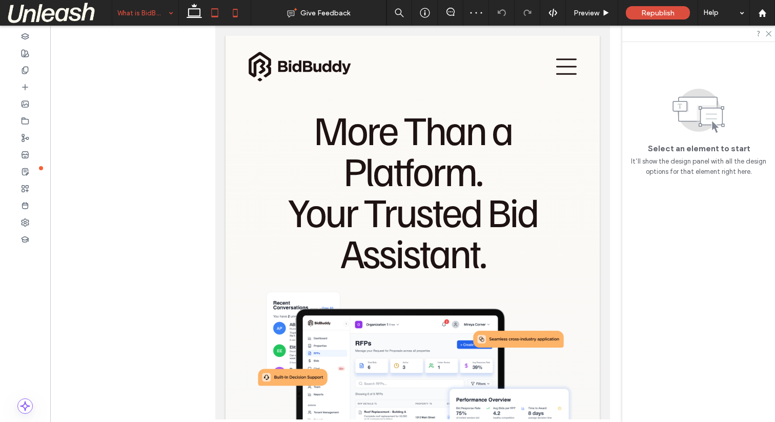
click at [230, 13] on icon at bounding box center [235, 13] width 21 height 21
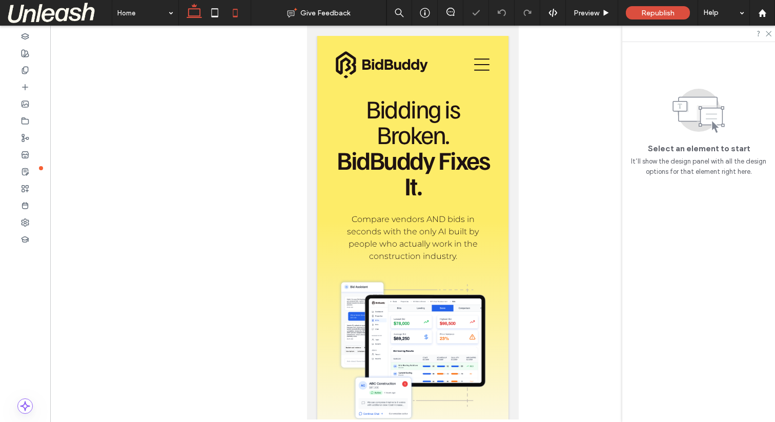
click at [190, 10] on icon at bounding box center [194, 13] width 21 height 21
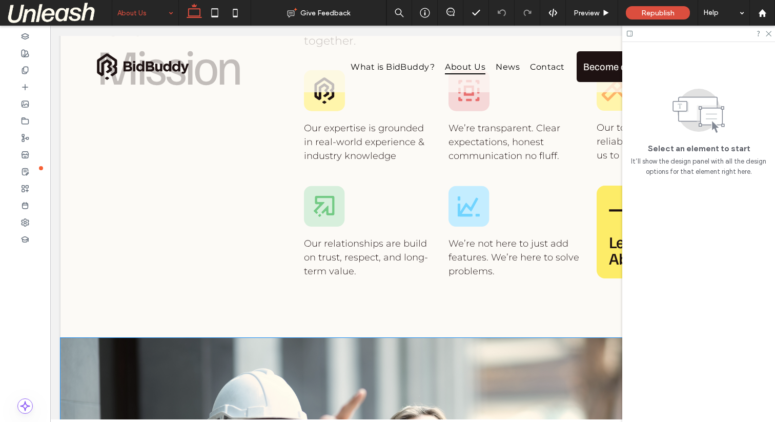
scroll to position [558, 0]
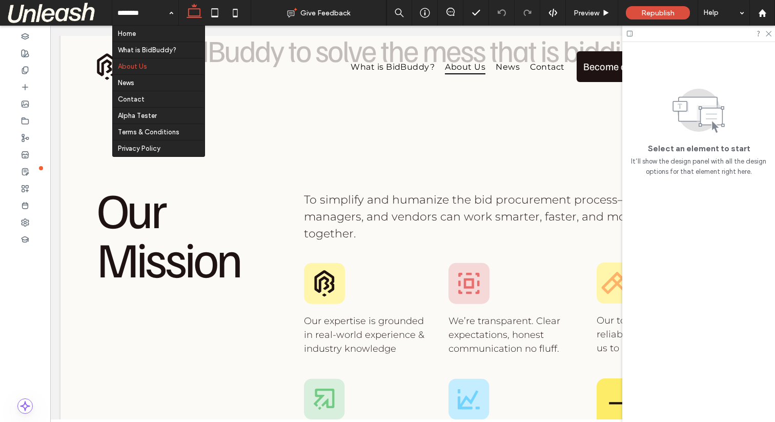
scroll to position [558, 0]
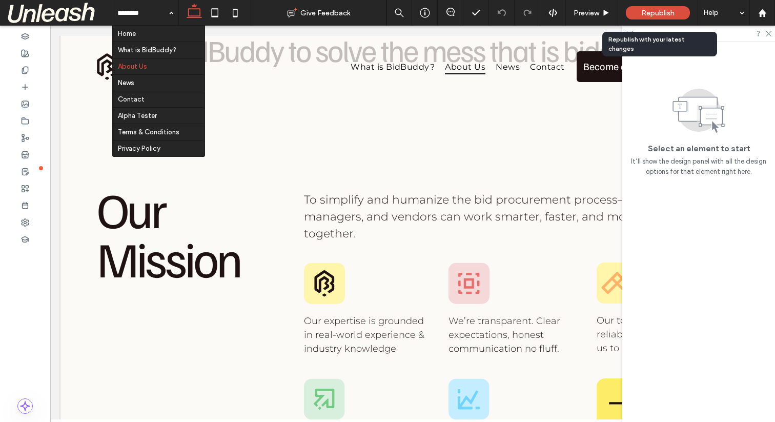
click at [660, 12] on span "Republish" at bounding box center [657, 13] width 33 height 9
